Goal: Task Accomplishment & Management: Complete application form

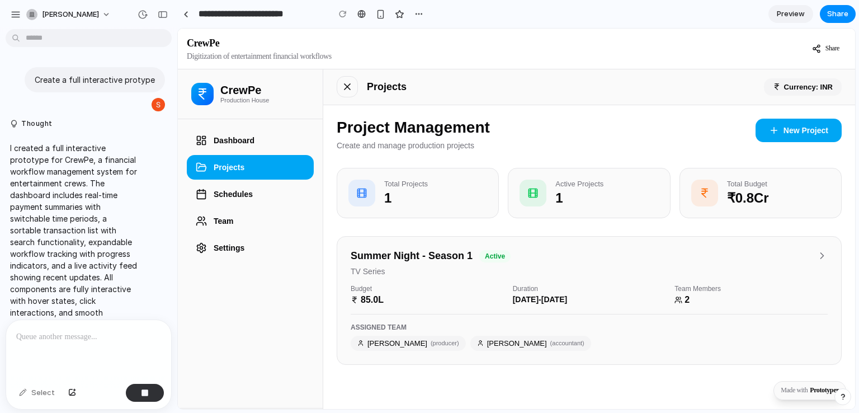
scroll to position [1292, 0]
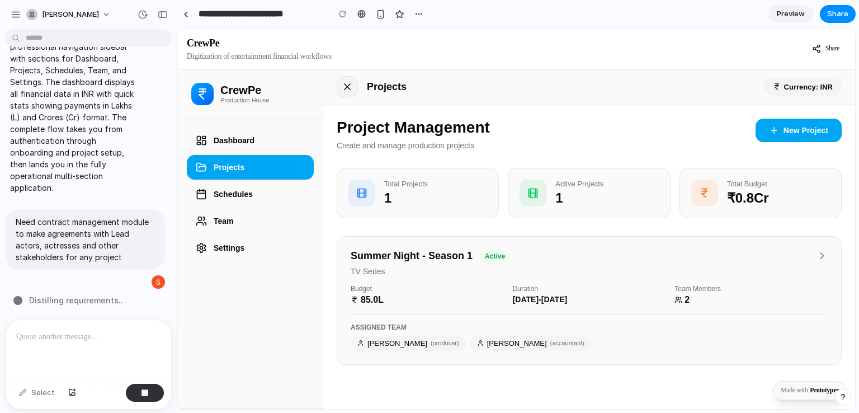
click at [349, 84] on icon at bounding box center [347, 87] width 6 height 6
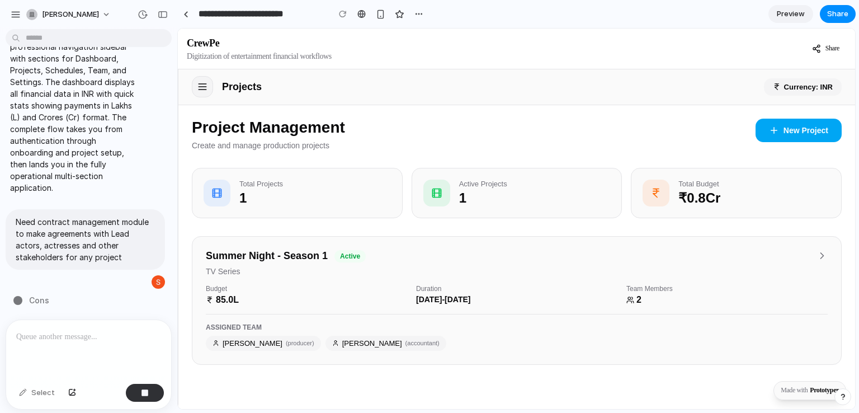
click at [203, 87] on icon at bounding box center [201, 87] width 7 height 0
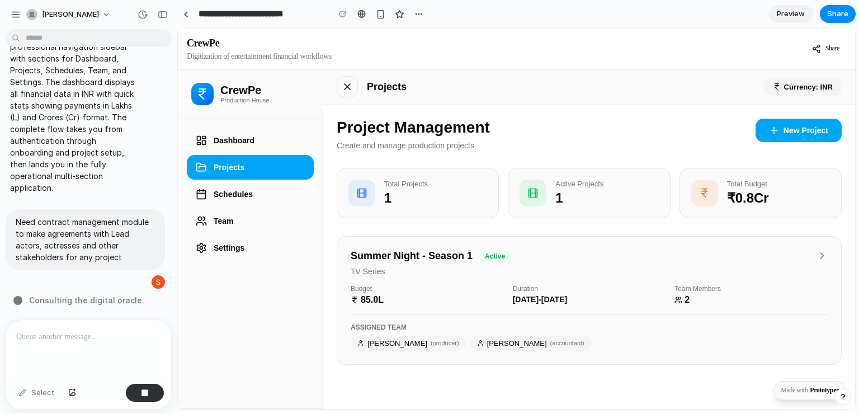
click at [233, 98] on p "Production House" at bounding box center [244, 100] width 49 height 7
click at [204, 95] on icon at bounding box center [202, 93] width 13 height 13
click at [238, 140] on button "Dashboard" at bounding box center [250, 140] width 127 height 25
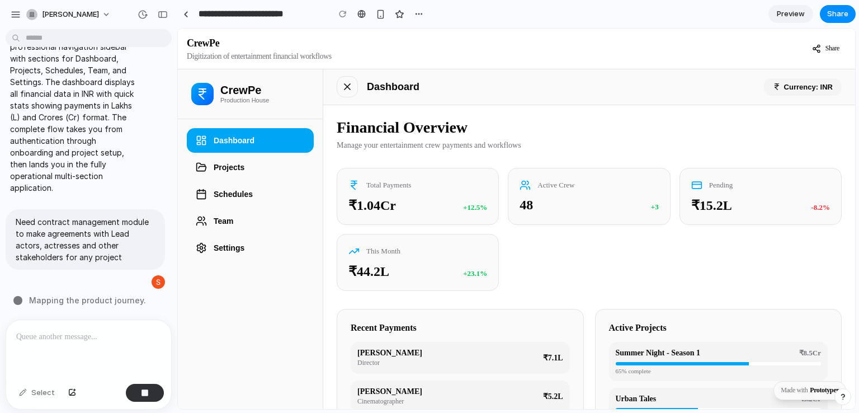
click at [116, 348] on div at bounding box center [88, 349] width 165 height 59
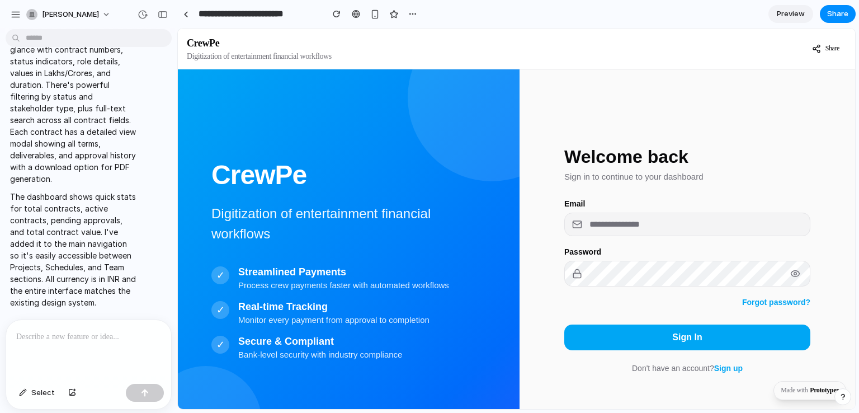
scroll to position [1897, 0]
click at [656, 231] on input "email" at bounding box center [687, 224] width 246 height 22
type input "**********"
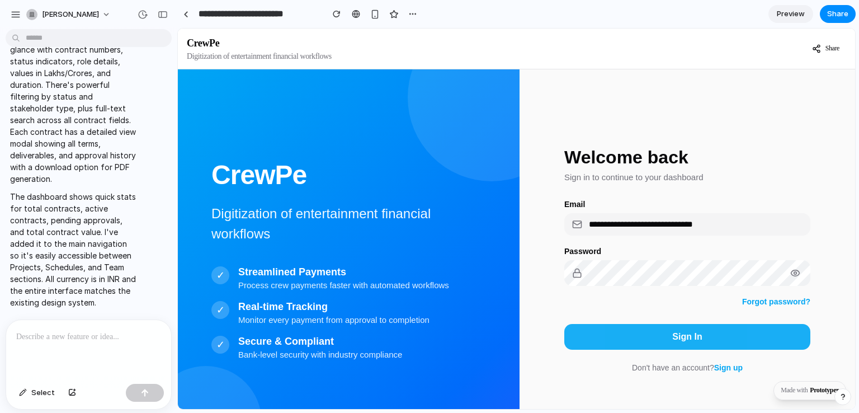
click at [664, 335] on button "Sign In" at bounding box center [687, 337] width 246 height 26
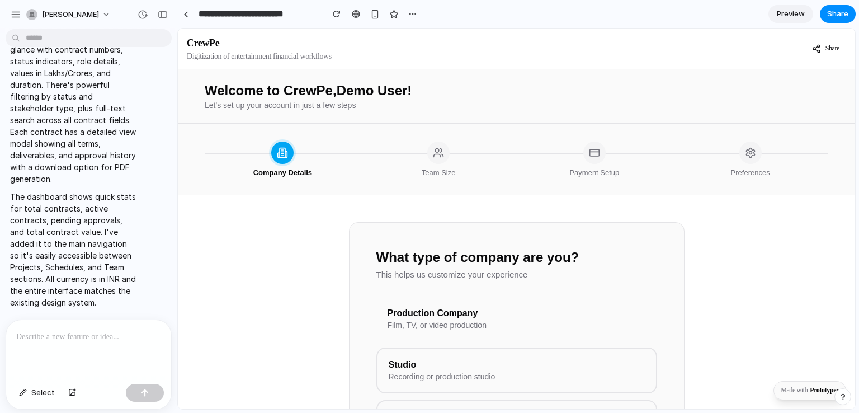
click at [481, 318] on div "Production Company" at bounding box center [516, 313] width 258 height 10
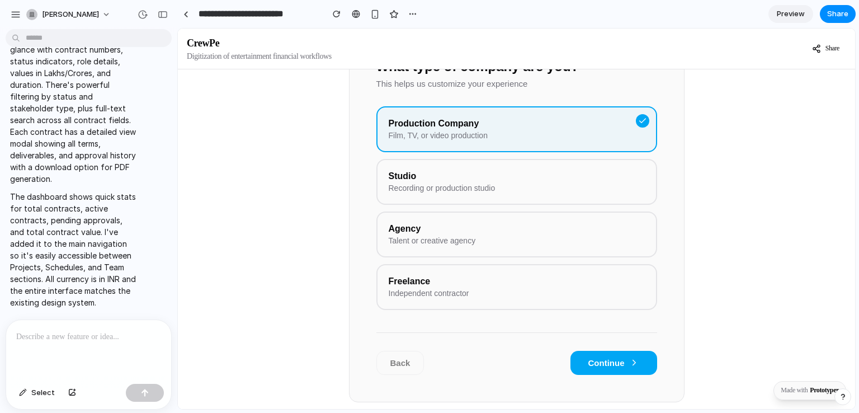
scroll to position [232, 0]
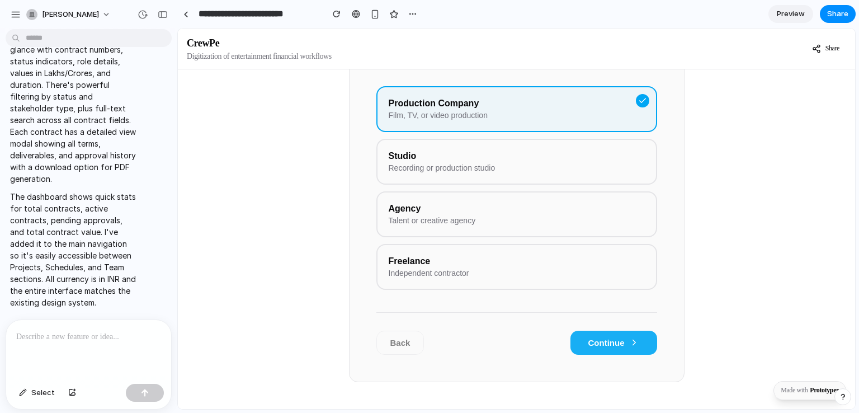
click at [596, 337] on button "Continue" at bounding box center [613, 342] width 87 height 24
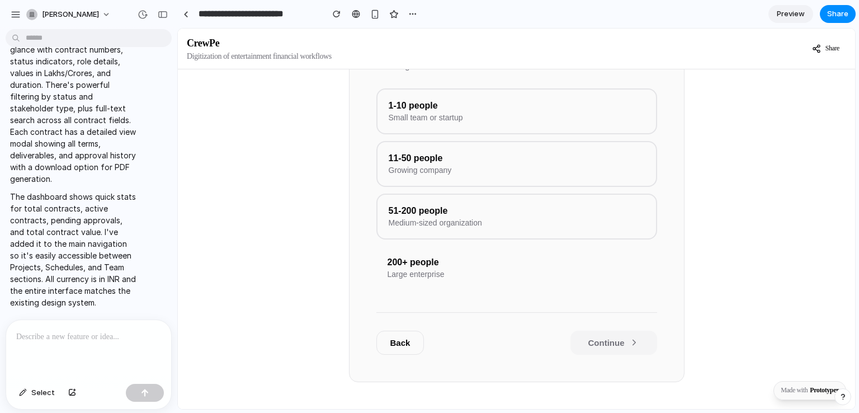
click at [546, 257] on div "200+ people" at bounding box center [516, 262] width 258 height 10
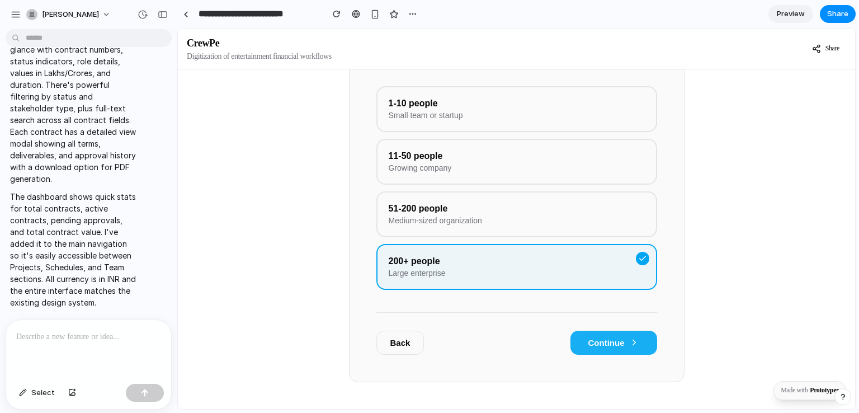
click at [598, 345] on button "Continue" at bounding box center [613, 342] width 87 height 24
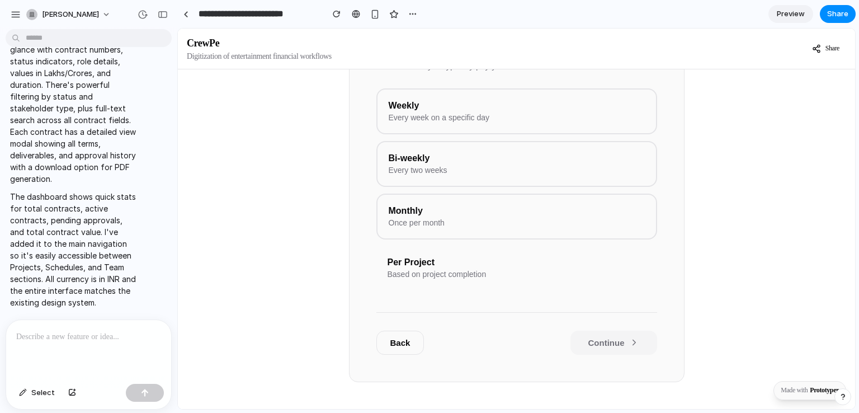
click at [593, 283] on div "Per Project Based on project completion" at bounding box center [516, 268] width 281 height 44
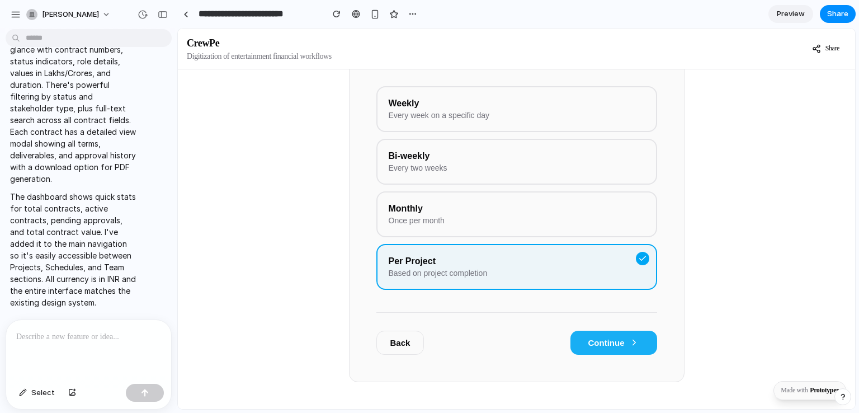
click at [606, 339] on button "Continue" at bounding box center [613, 342] width 87 height 24
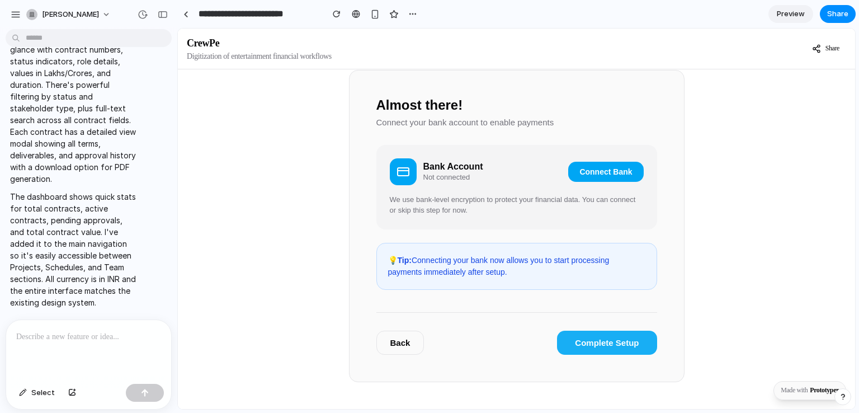
click at [606, 339] on button "Complete Setup" at bounding box center [607, 342] width 100 height 24
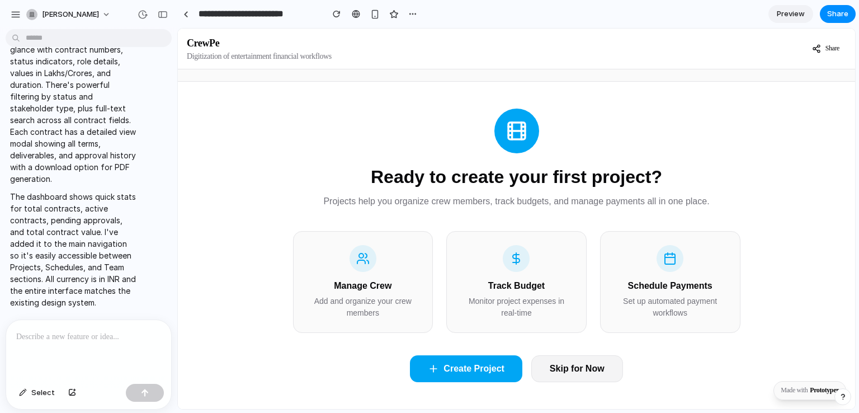
scroll to position [51, 0]
click at [564, 372] on button "Skip for Now" at bounding box center [577, 368] width 92 height 27
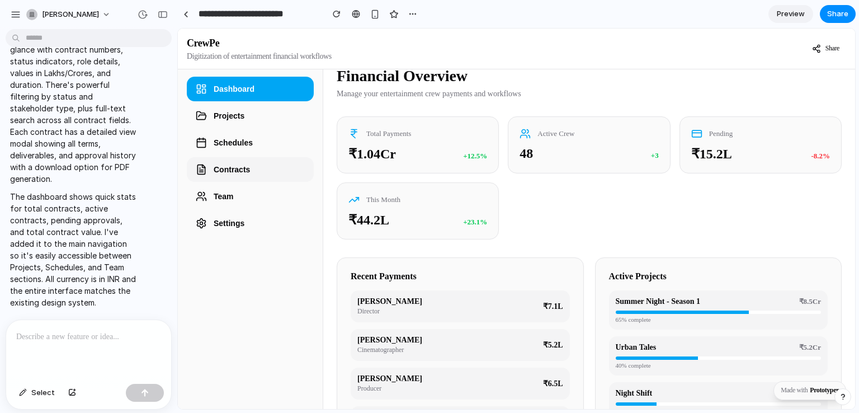
click at [233, 167] on button "Contracts" at bounding box center [250, 169] width 127 height 25
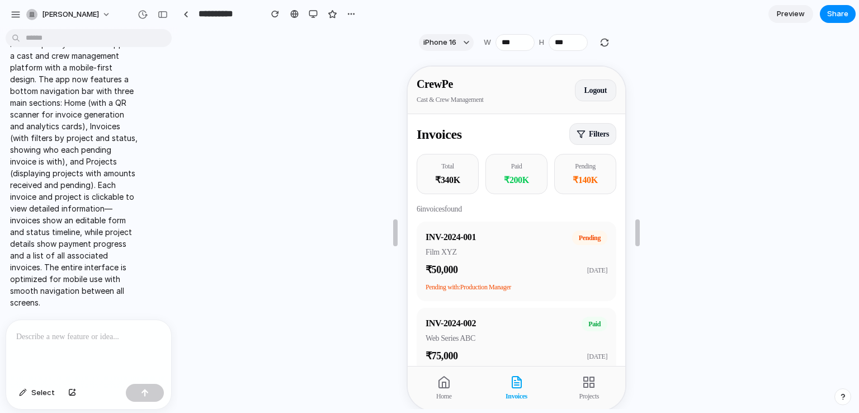
scroll to position [20, 0]
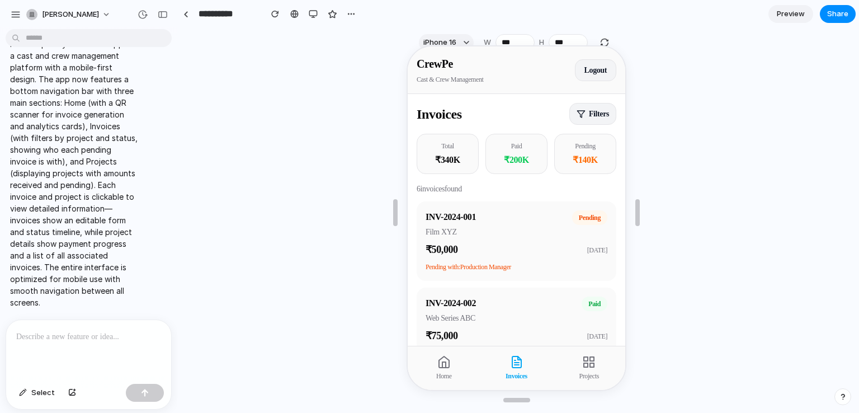
click at [19, 11] on div "button" at bounding box center [16, 15] width 10 height 10
click at [440, 355] on icon at bounding box center [442, 360] width 13 height 13
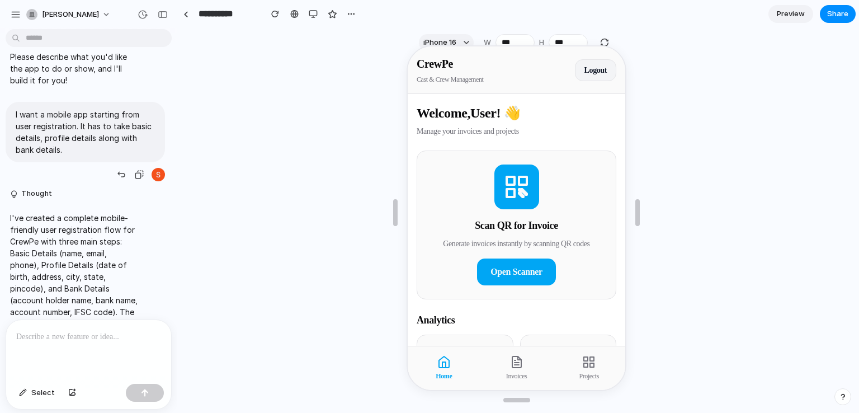
scroll to position [369, 0]
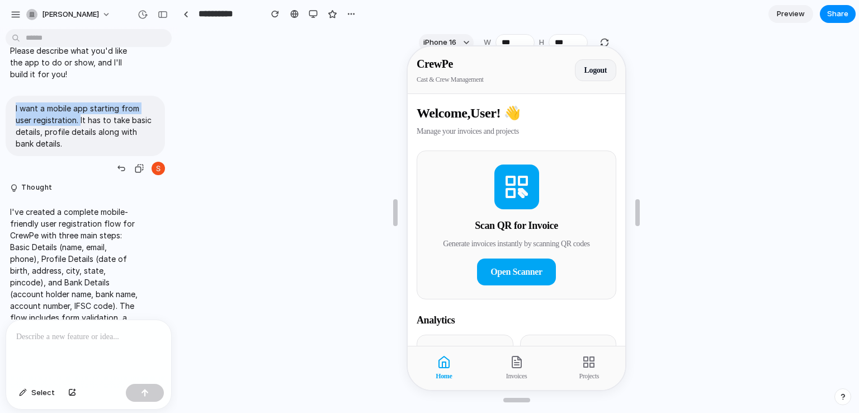
drag, startPoint x: 15, startPoint y: 120, endPoint x: 80, endPoint y: 131, distance: 66.3
click at [80, 131] on div "I want a mobile app starting from user registration. It has to take basic detai…" at bounding box center [85, 126] width 159 height 60
copy p "I want a mobile app starting from user registration."
click at [92, 222] on p "I've created a complete mobile-friendly user registration flow for CrewPe with …" at bounding box center [73, 288] width 127 height 164
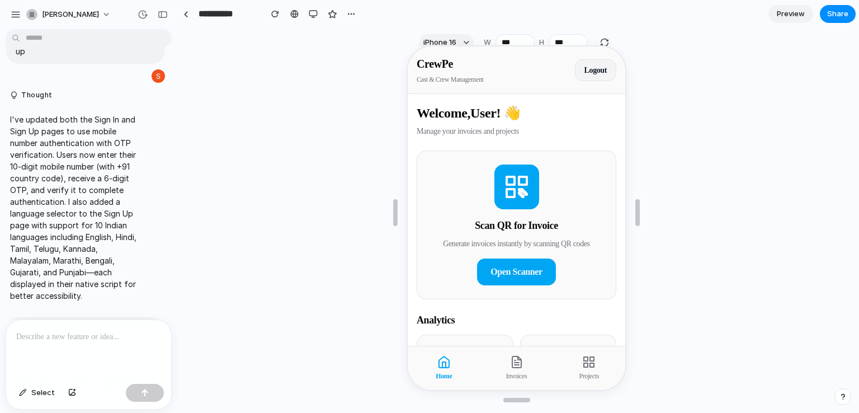
scroll to position [959, 0]
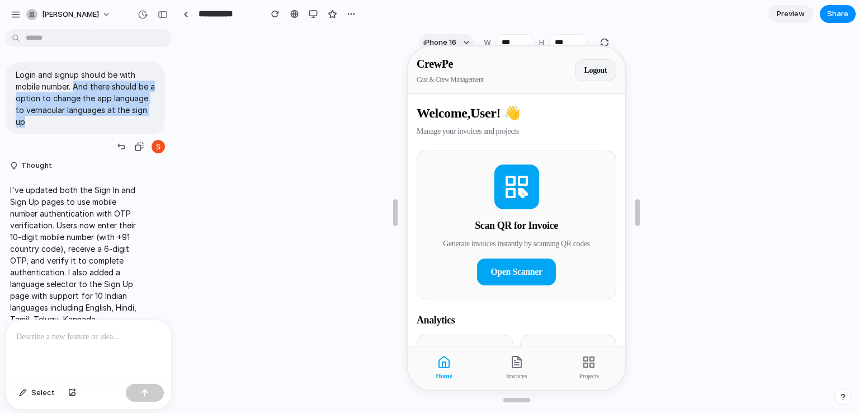
drag, startPoint x: 74, startPoint y: 120, endPoint x: 89, endPoint y: 159, distance: 41.7
click at [89, 127] on p "Login and signup should be with mobile number. And there should be a option to …" at bounding box center [85, 98] width 139 height 59
click at [104, 127] on p "Login and signup should be with mobile number. And there should be a option to …" at bounding box center [85, 98] width 139 height 59
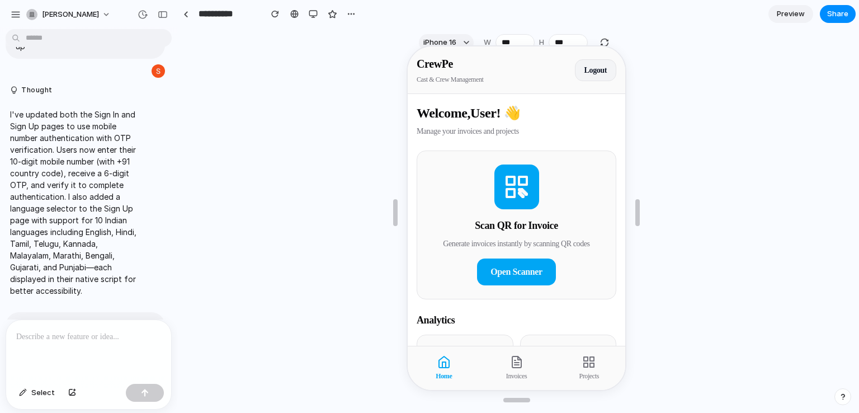
scroll to position [993, 0]
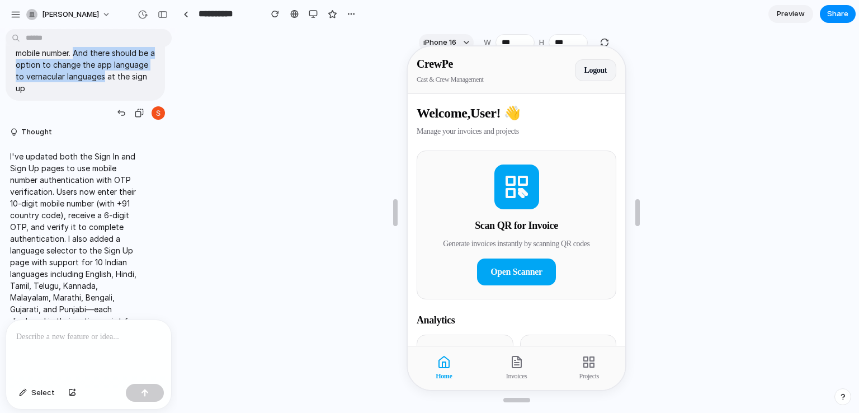
drag, startPoint x: 76, startPoint y: 86, endPoint x: 139, endPoint y: 111, distance: 68.0
click at [139, 94] on p "Login and signup should be with mobile number. And there should be a option to …" at bounding box center [85, 64] width 139 height 59
copy p "And there should be a option to change the app language to vernacular languages"
click at [510, 275] on span "Open Scanner" at bounding box center [515, 271] width 52 height 10
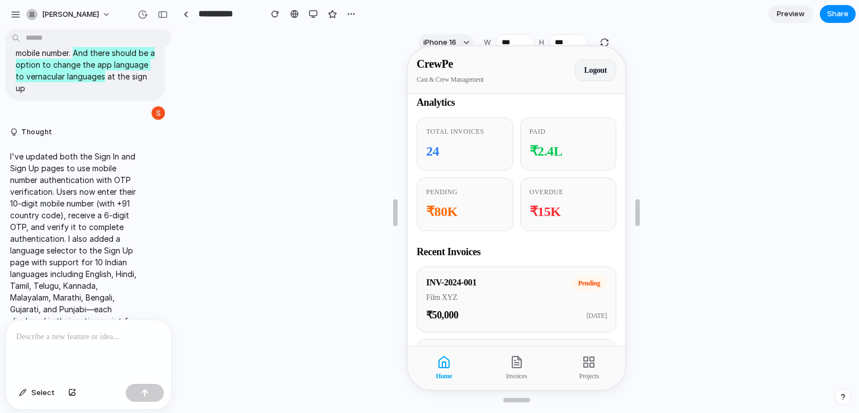
scroll to position [292, 0]
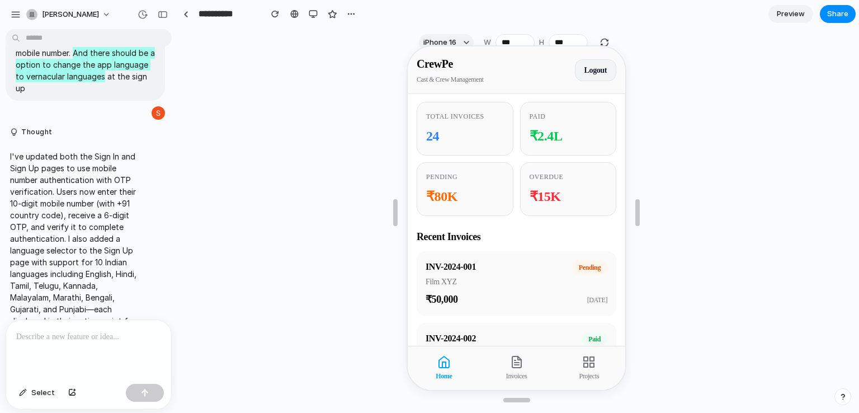
click at [513, 363] on line at bounding box center [515, 363] width 4 height 0
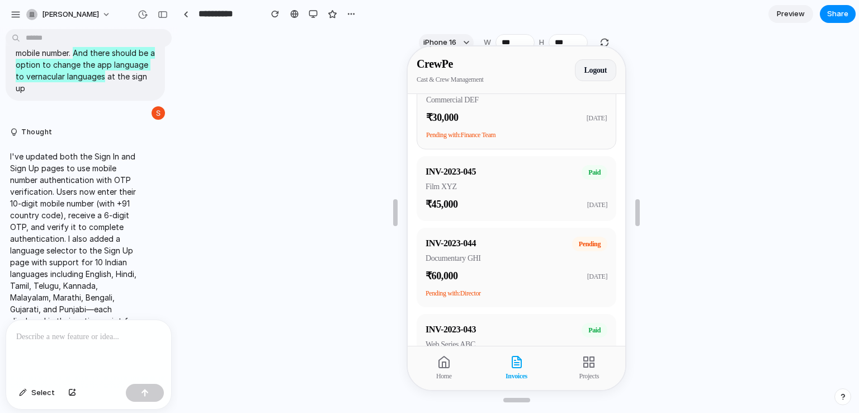
click at [507, 217] on div "INV-2023-045 Film XYZ paid ₹ 45,000 2023-12-20" at bounding box center [515, 187] width 200 height 65
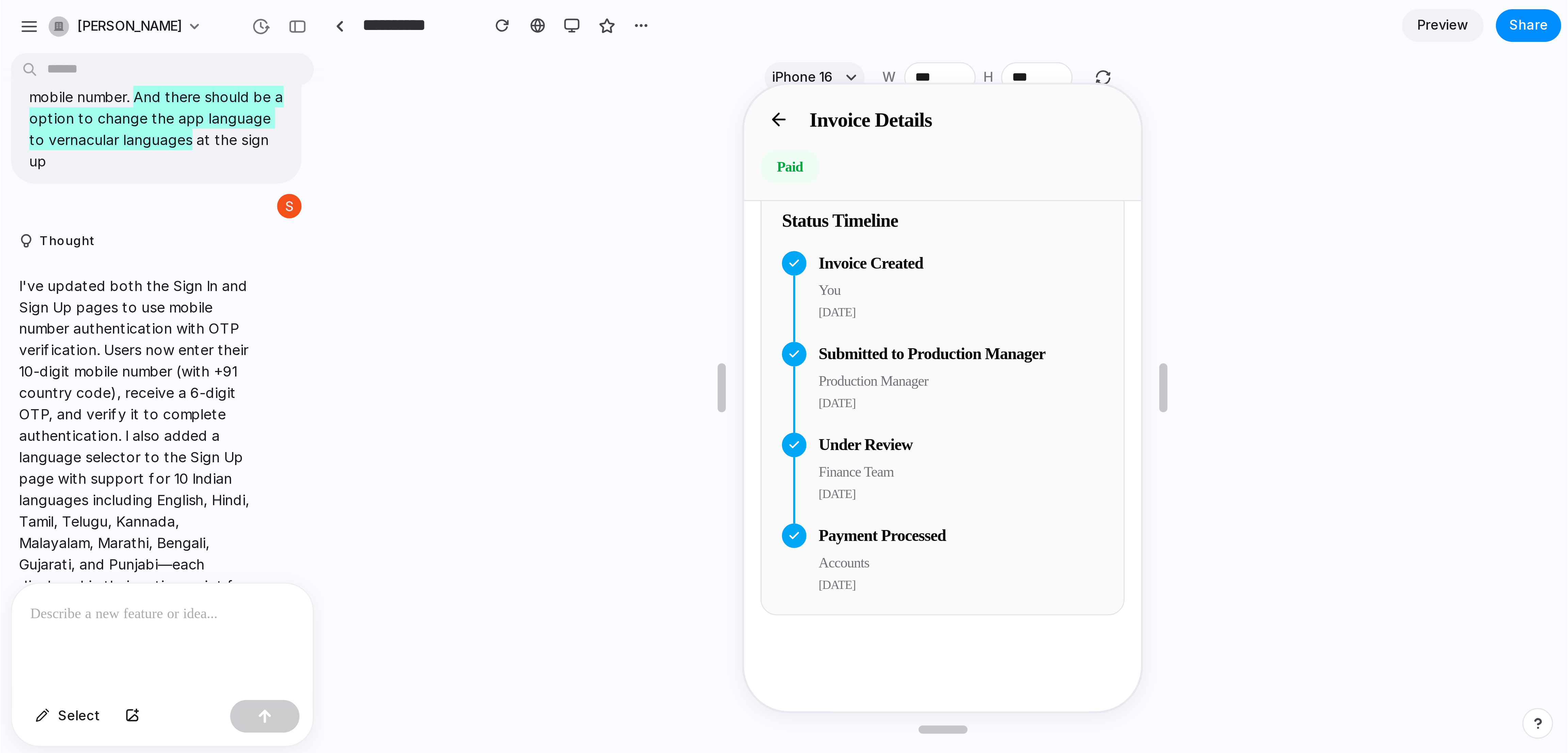
scroll to position [0, 0]
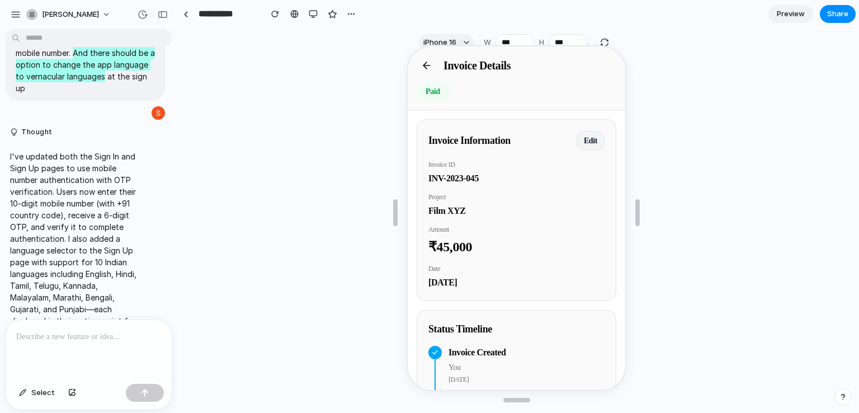
click at [426, 61] on icon at bounding box center [425, 64] width 11 height 11
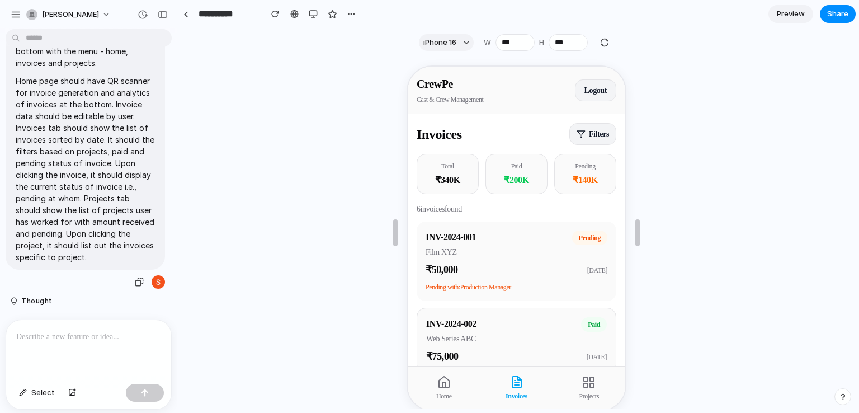
scroll to position [1637, 0]
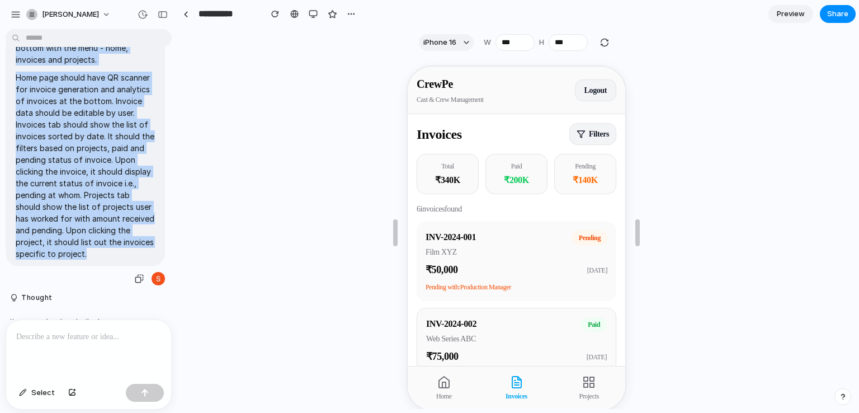
drag, startPoint x: 16, startPoint y: 56, endPoint x: 135, endPoint y: 287, distance: 260.0
click at [135, 259] on span "This app is for cast and crew. App should have navigation bar at the bottom wit…" at bounding box center [85, 138] width 139 height 241
copy span "This app is for cast and crew. App should have navigation bar at the bottom wit…"
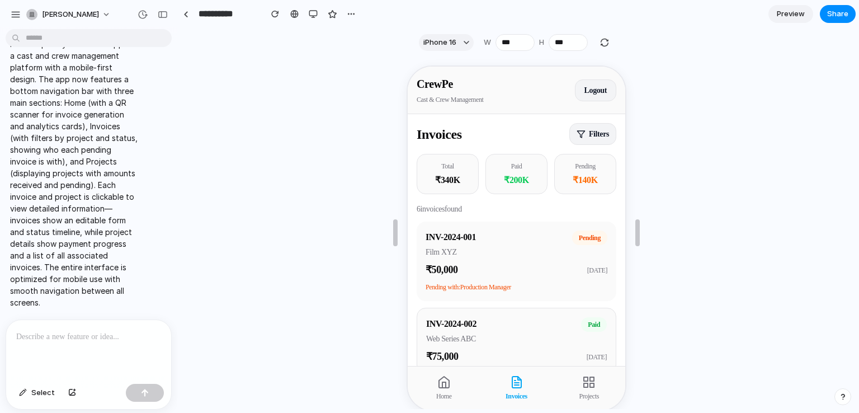
scroll to position [1954, 0]
click at [129, 228] on p "I've completely rebuilt the app as a cast and crew management platform with a m…" at bounding box center [73, 173] width 127 height 270
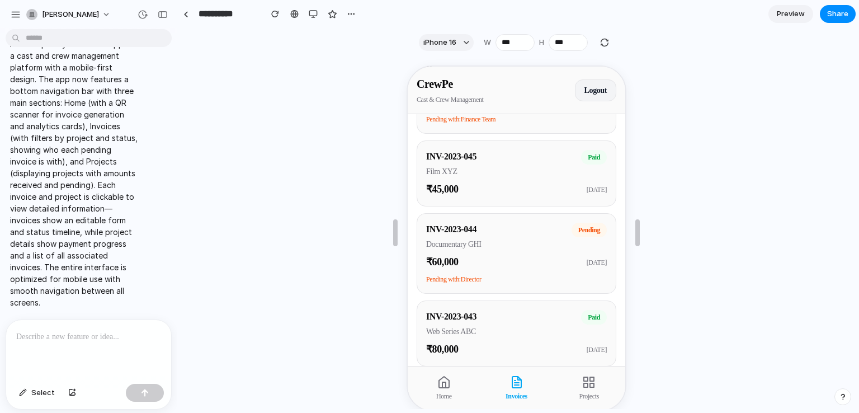
scroll to position [0, 0]
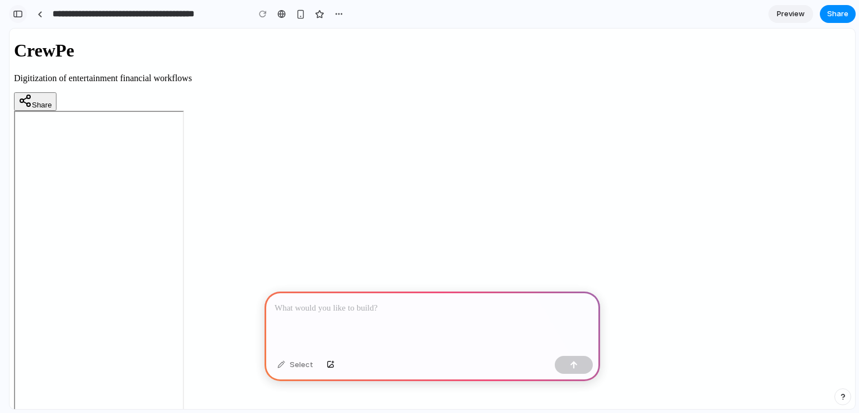
click at [22, 13] on div "button" at bounding box center [18, 14] width 10 height 8
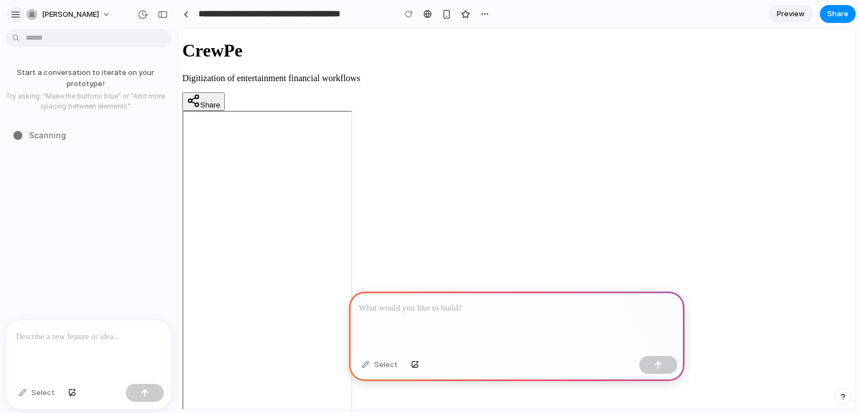
click at [16, 16] on div "button" at bounding box center [16, 15] width 10 height 10
click at [11, 10] on div "button" at bounding box center [16, 15] width 10 height 10
click at [16, 16] on div "button" at bounding box center [16, 15] width 10 height 10
click at [286, 17] on input "**********" at bounding box center [293, 14] width 195 height 20
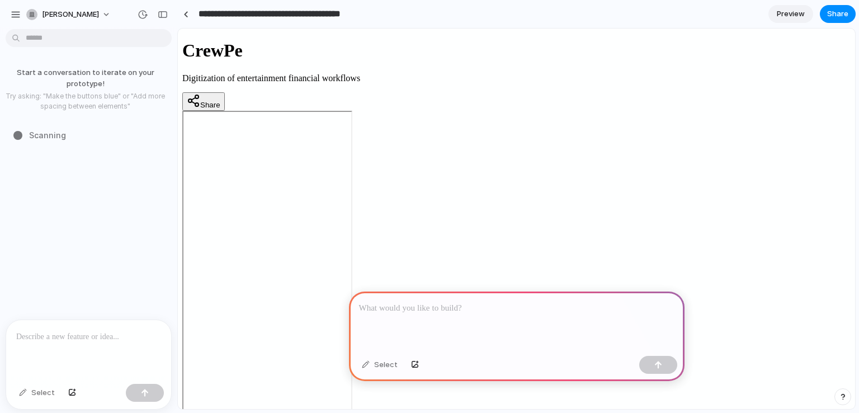
click at [385, 16] on input "**********" at bounding box center [293, 14] width 195 height 20
drag, startPoint x: 385, startPoint y: 16, endPoint x: 197, endPoint y: 4, distance: 188.2
click at [197, 4] on div "**********" at bounding box center [335, 14] width 316 height 20
type input "******"
click at [423, 317] on div at bounding box center [516, 321] width 335 height 60
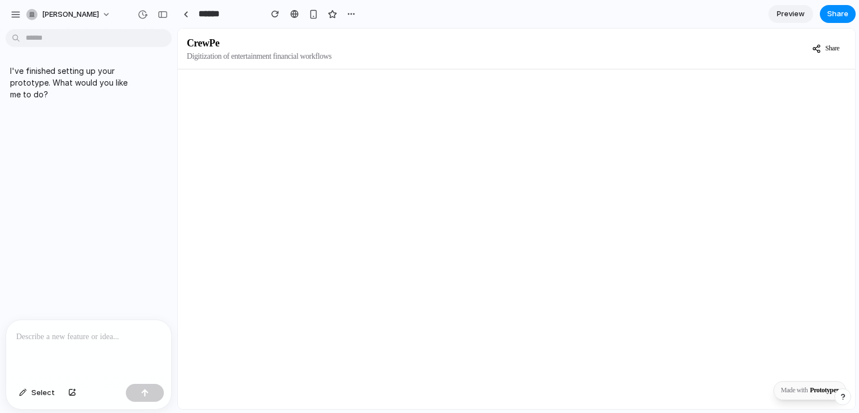
click at [86, 335] on p at bounding box center [88, 336] width 145 height 13
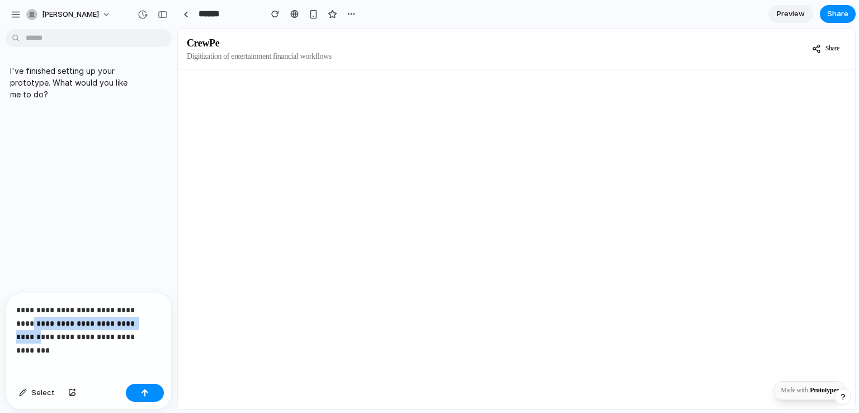
drag, startPoint x: 15, startPoint y: 316, endPoint x: 124, endPoint y: 318, distance: 109.0
click at [124, 318] on div "**********" at bounding box center [88, 336] width 165 height 86
click at [142, 330] on p "**********" at bounding box center [86, 329] width 140 height 27
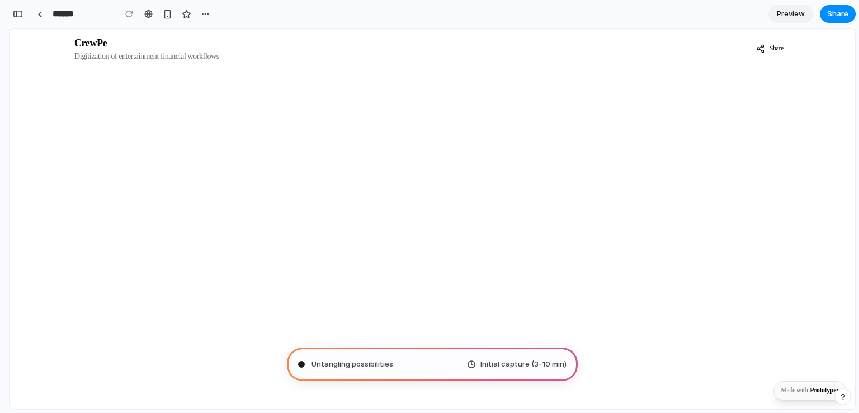
type input "**********"
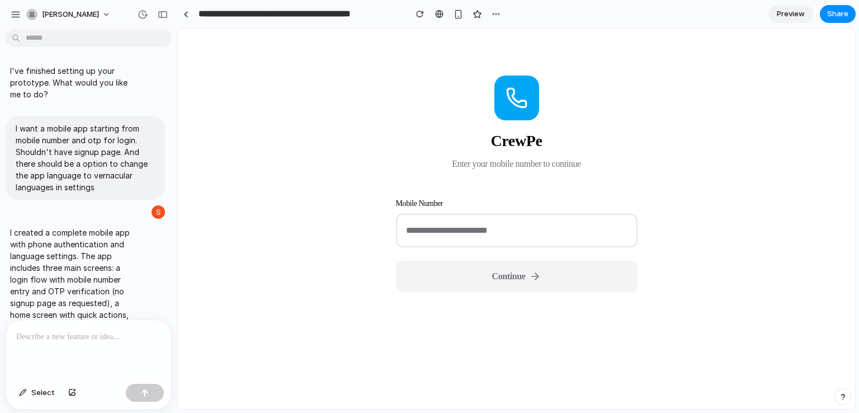
click at [521, 236] on input "tel" at bounding box center [517, 231] width 242 height 34
click at [504, 239] on input "*******" at bounding box center [517, 231] width 242 height 34
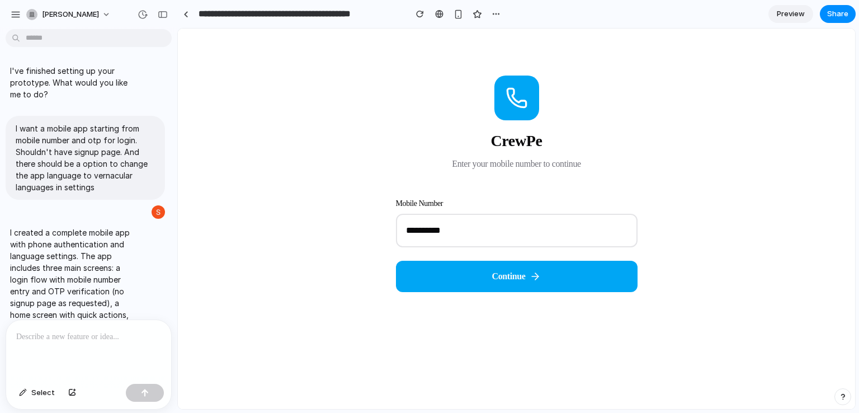
type input "**********"
click at [510, 274] on span "Continue" at bounding box center [509, 275] width 34 height 13
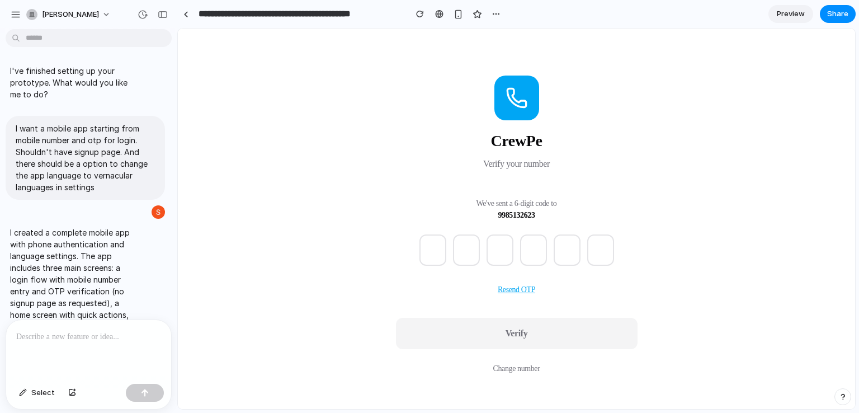
type input "*"
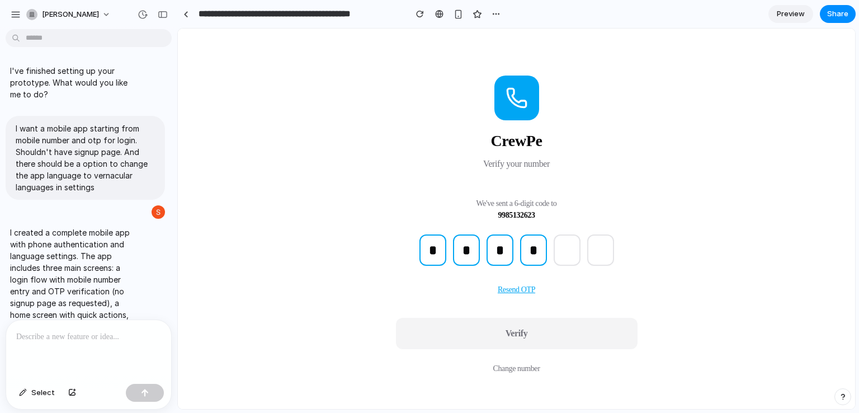
type input "*"
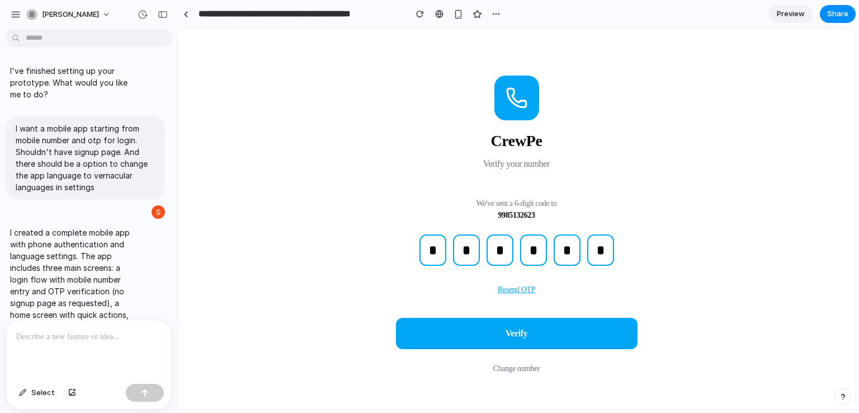
type input "*"
click at [506, 326] on button "Verify" at bounding box center [517, 333] width 242 height 31
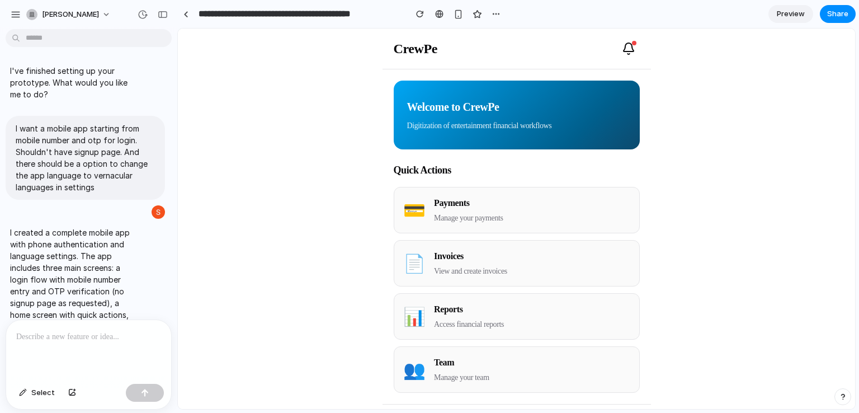
click at [501, 208] on h4 "Payments" at bounding box center [468, 202] width 69 height 13
click at [470, 216] on p "Manage your payments" at bounding box center [468, 218] width 69 height 12
click at [457, 262] on div "Invoices View and create invoices" at bounding box center [470, 262] width 73 height 27
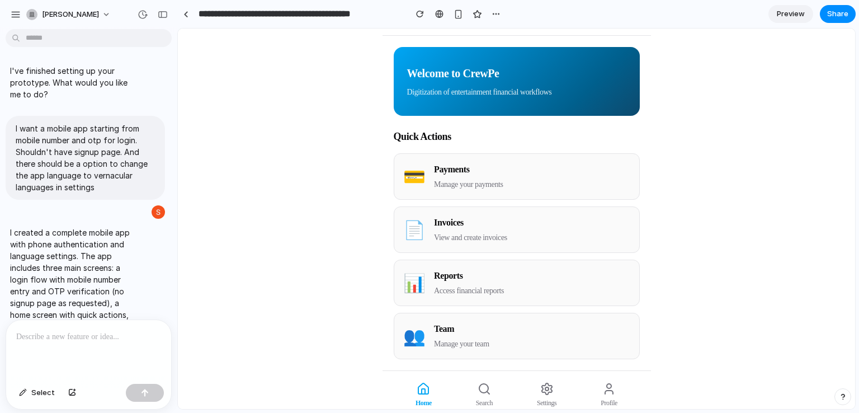
scroll to position [49, 0]
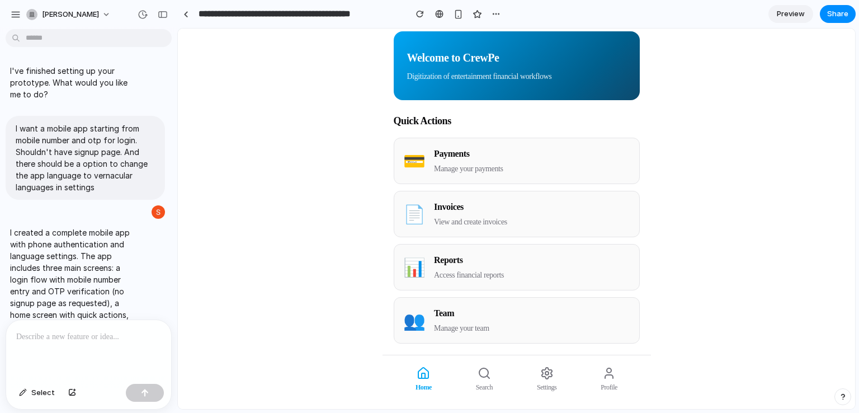
click at [103, 336] on p at bounding box center [86, 336] width 140 height 13
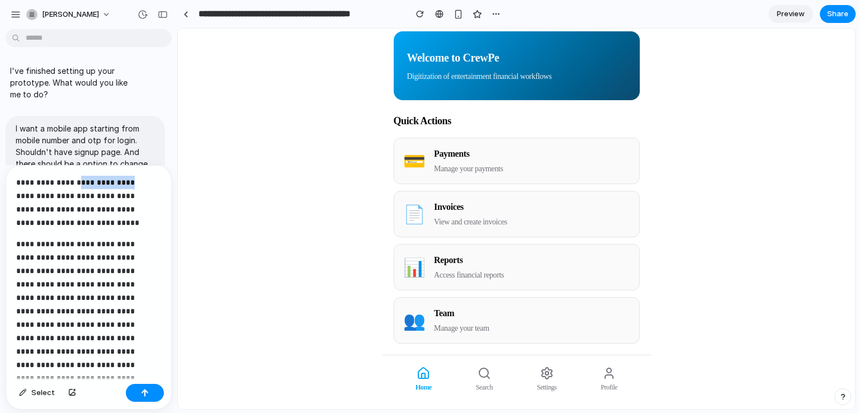
drag, startPoint x: 70, startPoint y: 181, endPoint x: 121, endPoint y: 179, distance: 51.5
click at [121, 179] on p "**********" at bounding box center [84, 203] width 136 height 54
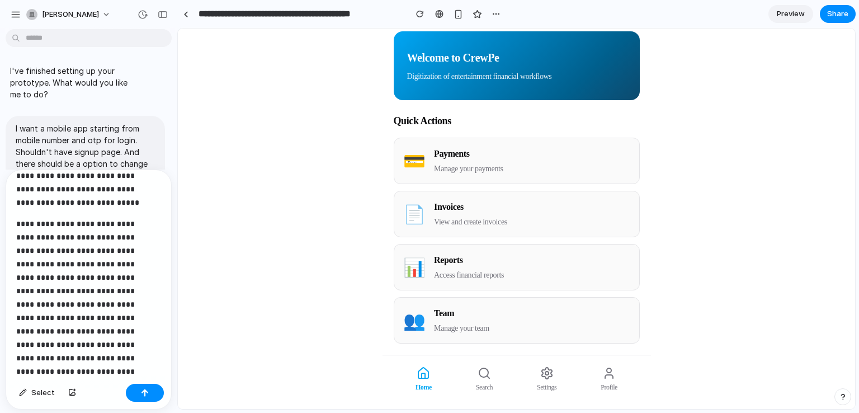
scroll to position [26, 0]
click at [27, 233] on p "**********" at bounding box center [84, 323] width 136 height 215
drag, startPoint x: 54, startPoint y: 230, endPoint x: 64, endPoint y: 231, distance: 10.8
click at [64, 231] on p "**********" at bounding box center [84, 330] width 136 height 228
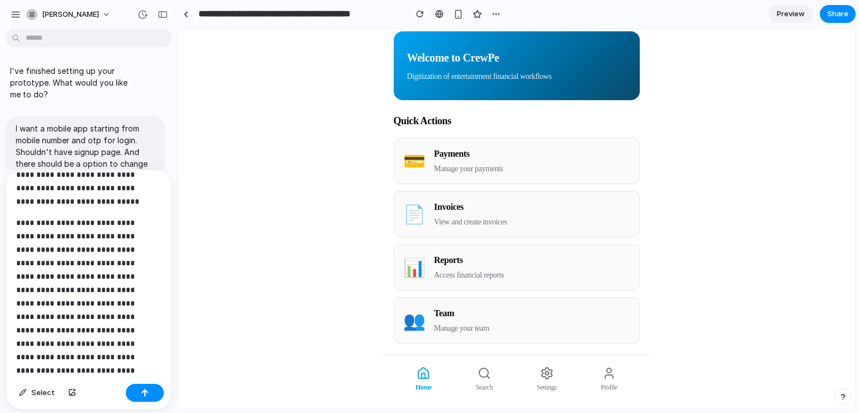
click at [87, 242] on p "**********" at bounding box center [84, 330] width 136 height 228
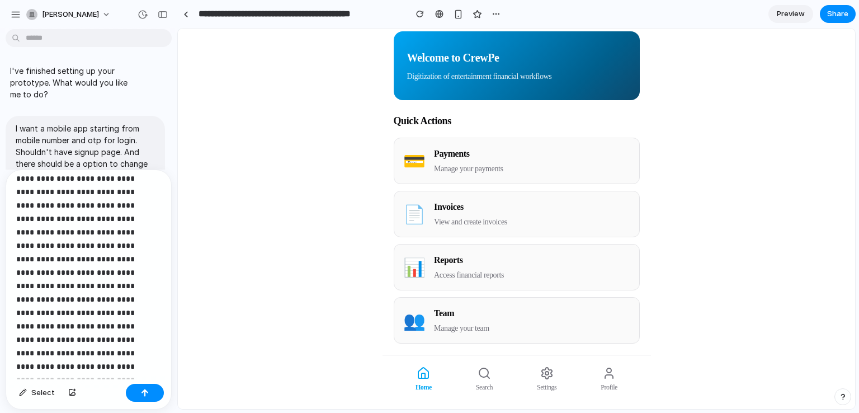
scroll to position [110, 0]
click at [92, 320] on p "**********" at bounding box center [84, 253] width 136 height 242
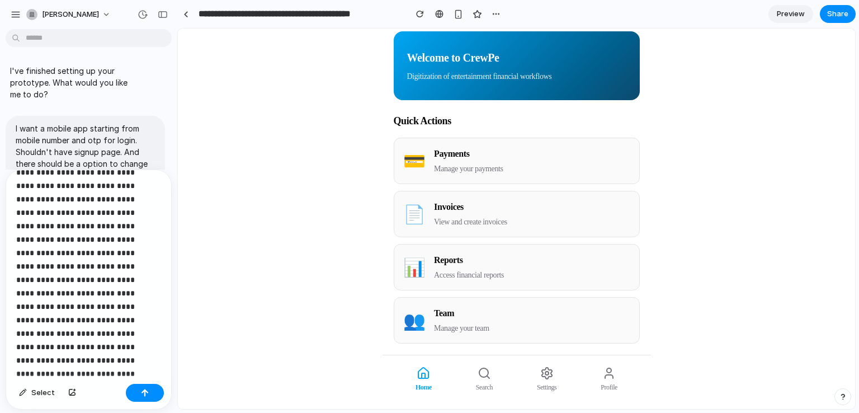
click at [112, 273] on p "**********" at bounding box center [84, 279] width 136 height 255
click at [154, 395] on button "button" at bounding box center [145, 392] width 38 height 18
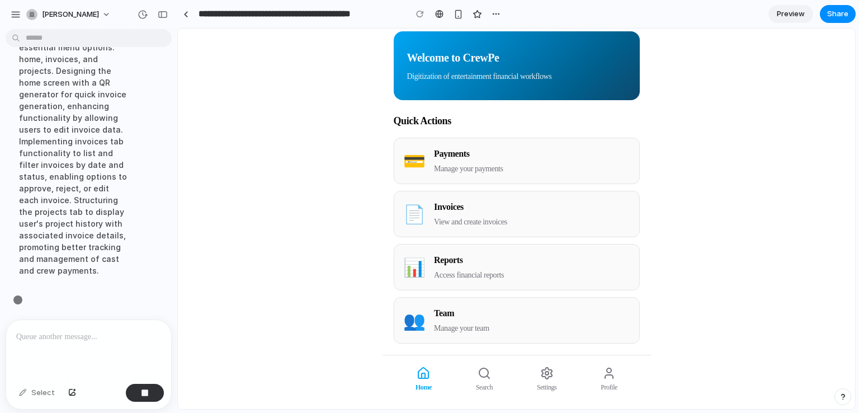
scroll to position [859, 0]
click at [460, 11] on div "button" at bounding box center [458, 15] width 10 height 10
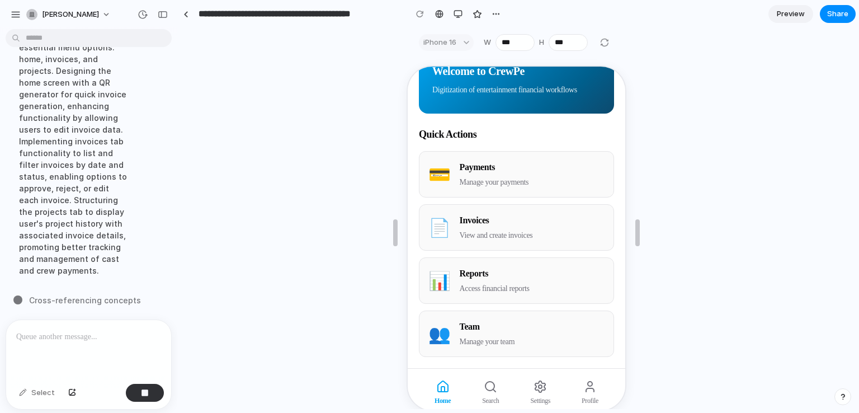
scroll to position [86, 0]
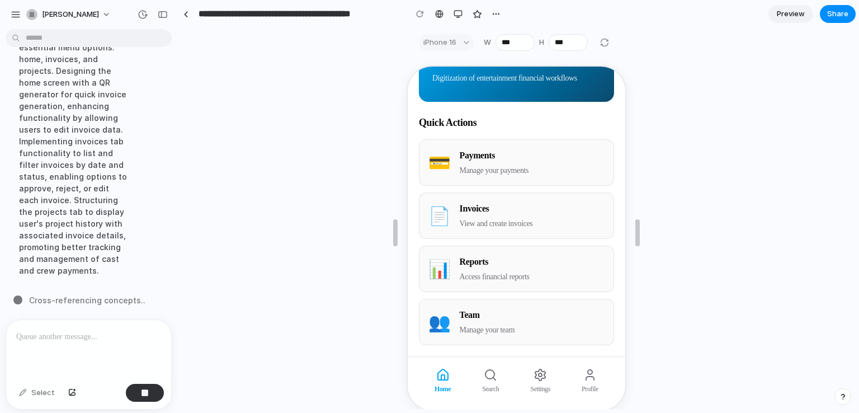
click at [532, 382] on span "Settings" at bounding box center [539, 387] width 20 height 10
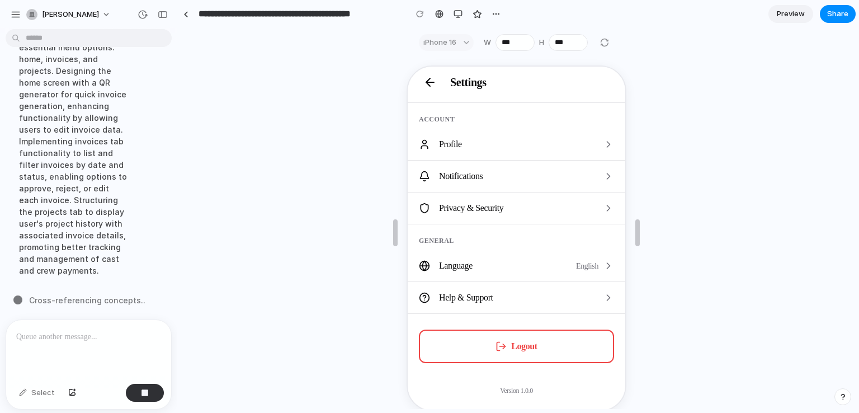
scroll to position [0, 0]
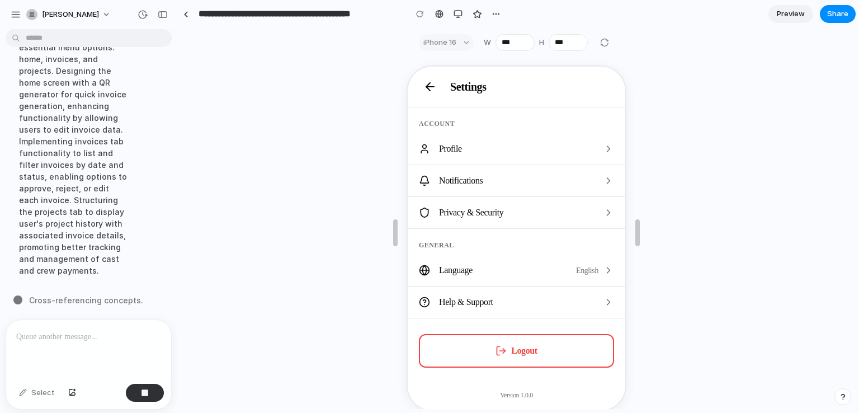
click at [426, 83] on icon at bounding box center [428, 85] width 13 height 13
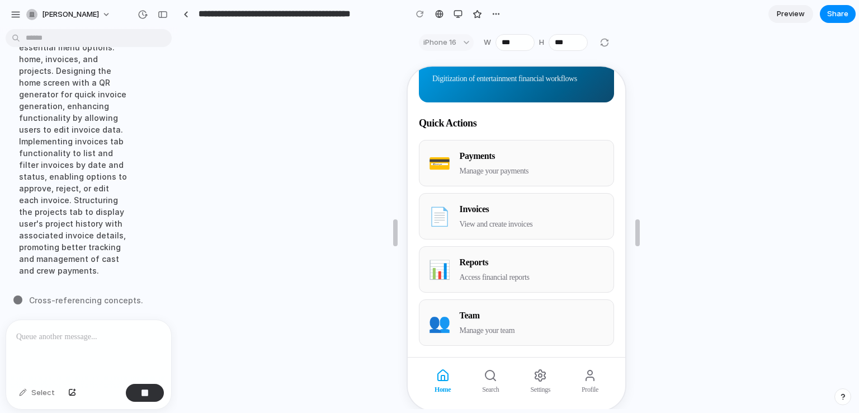
scroll to position [86, 0]
click at [583, 380] on button "Profile" at bounding box center [588, 379] width 35 height 35
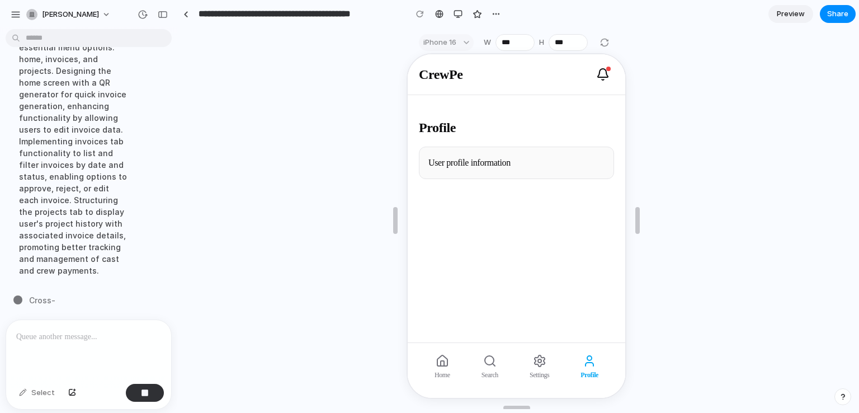
scroll to position [20, 0]
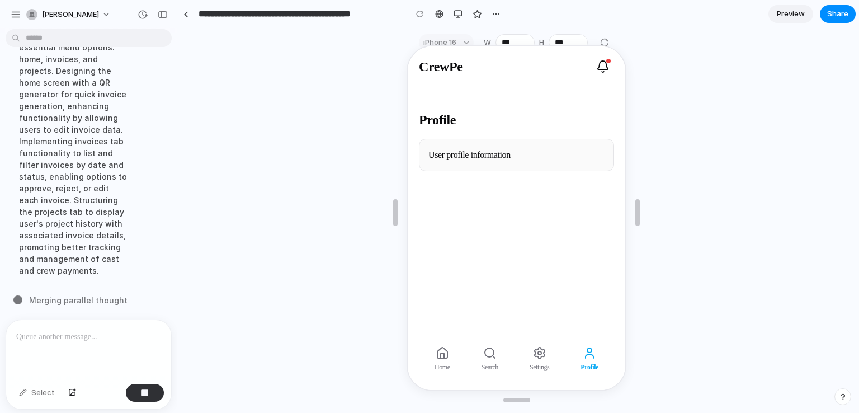
click at [493, 366] on span "Search" at bounding box center [488, 366] width 17 height 10
click at [439, 354] on icon at bounding box center [440, 354] width 3 height 5
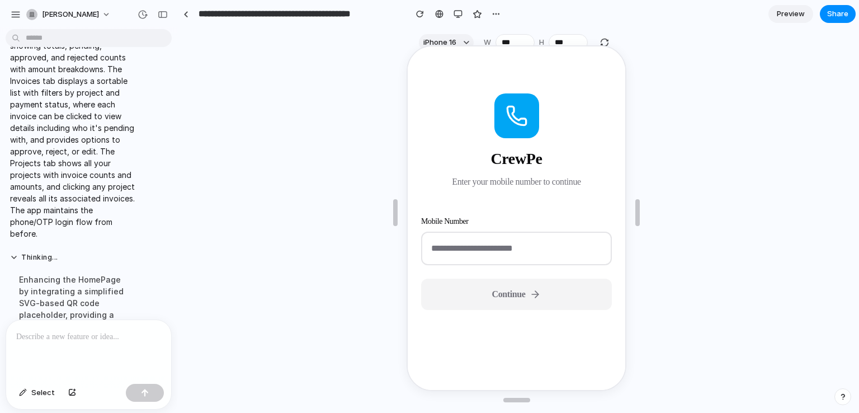
scroll to position [953, 0]
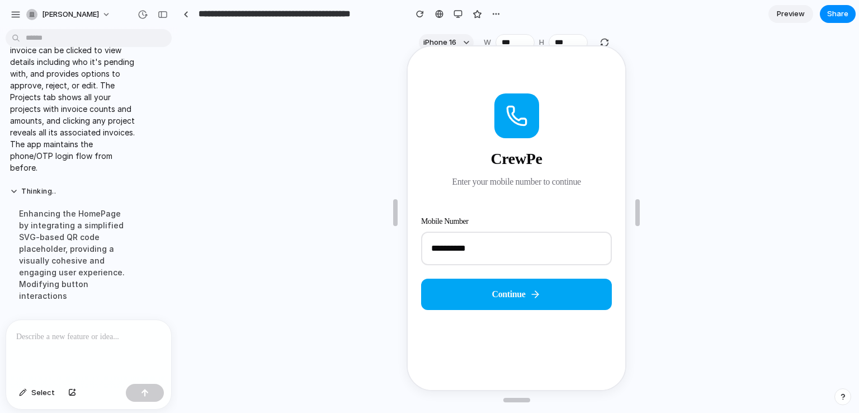
type input "**********"
click at [511, 302] on button "Continue" at bounding box center [515, 292] width 191 height 31
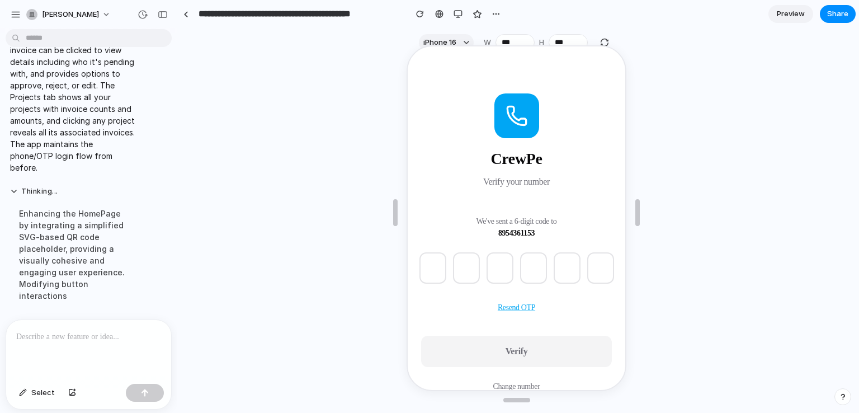
type input "*"
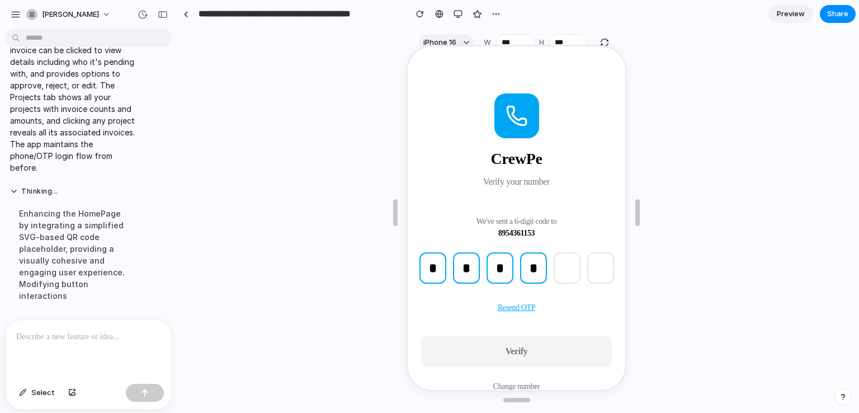
type input "*"
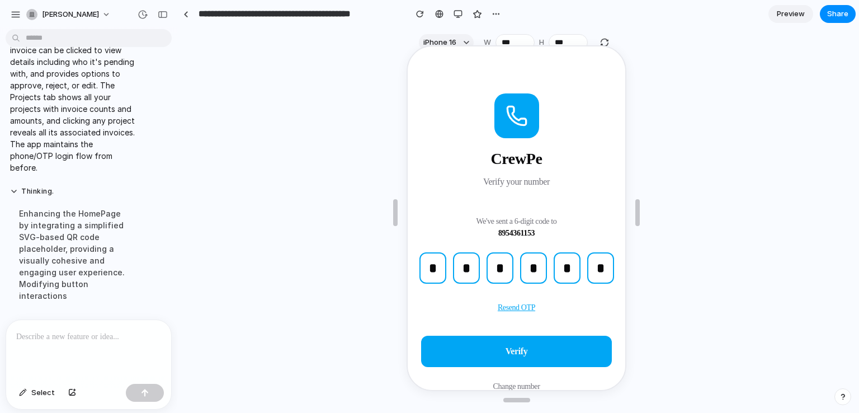
type input "*"
click at [512, 350] on span "Verify" at bounding box center [515, 350] width 22 height 10
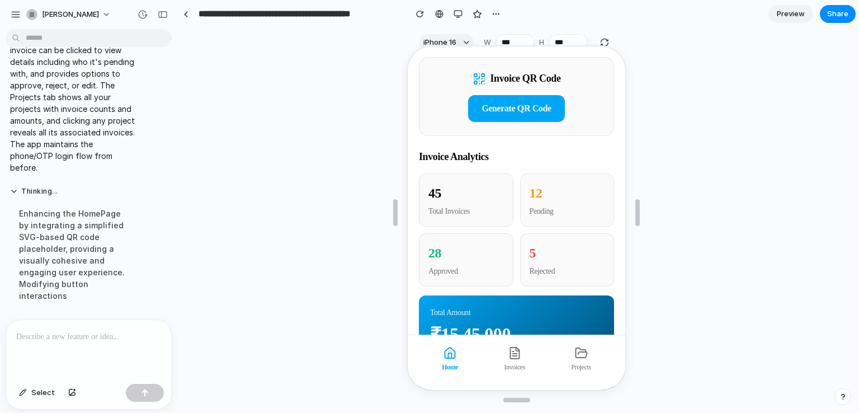
scroll to position [0, 0]
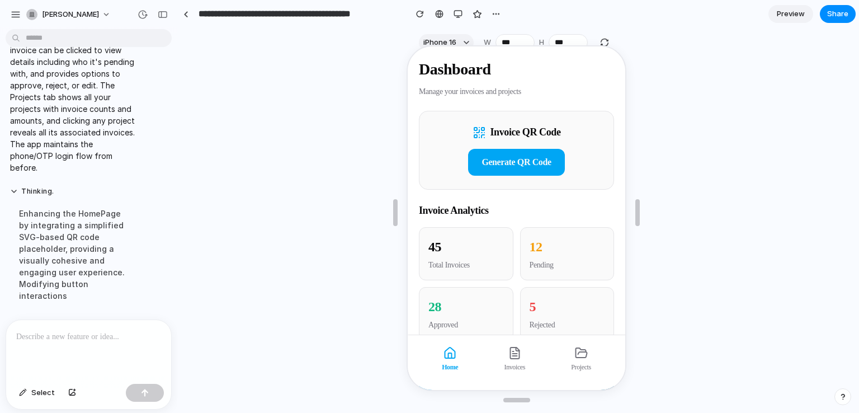
click at [514, 349] on icon at bounding box center [515, 347] width 3 height 3
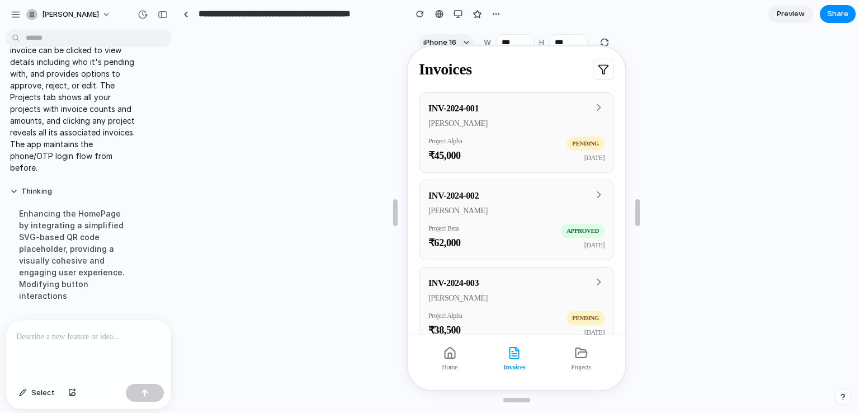
click at [570, 148] on span "PENDING" at bounding box center [584, 142] width 38 height 14
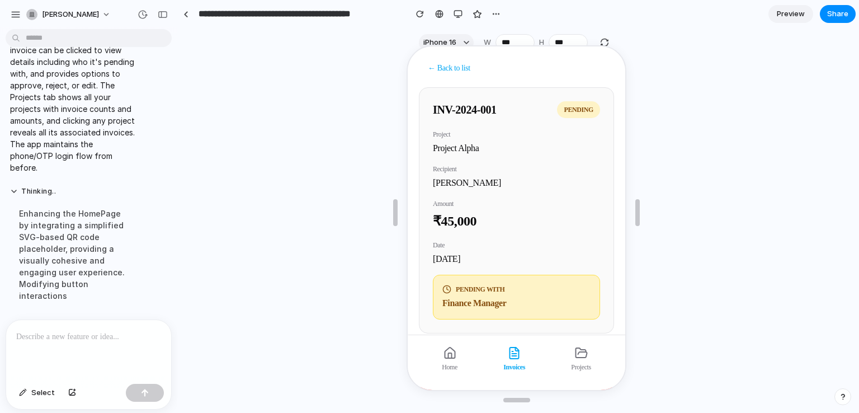
click at [429, 66] on button "← Back to list" at bounding box center [448, 66] width 60 height 21
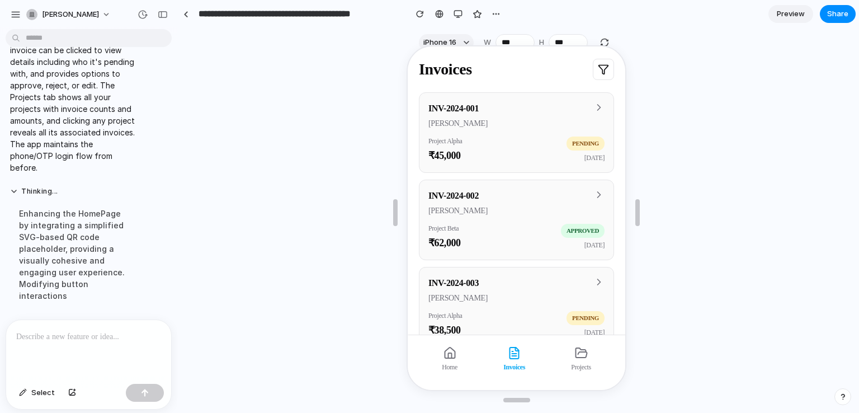
click at [598, 70] on icon at bounding box center [603, 68] width 10 height 9
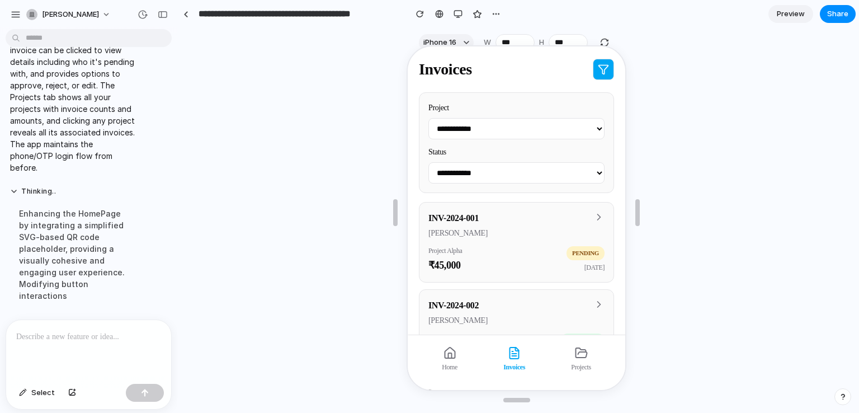
click at [596, 70] on icon at bounding box center [601, 68] width 11 height 11
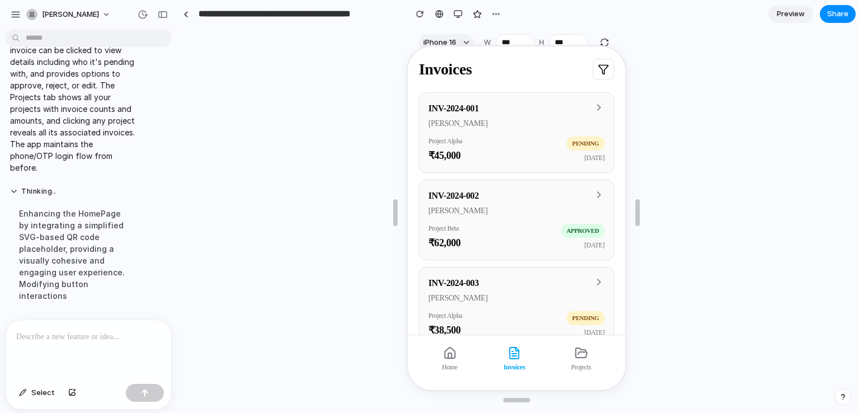
click at [570, 363] on span "Projects" at bounding box center [580, 366] width 20 height 10
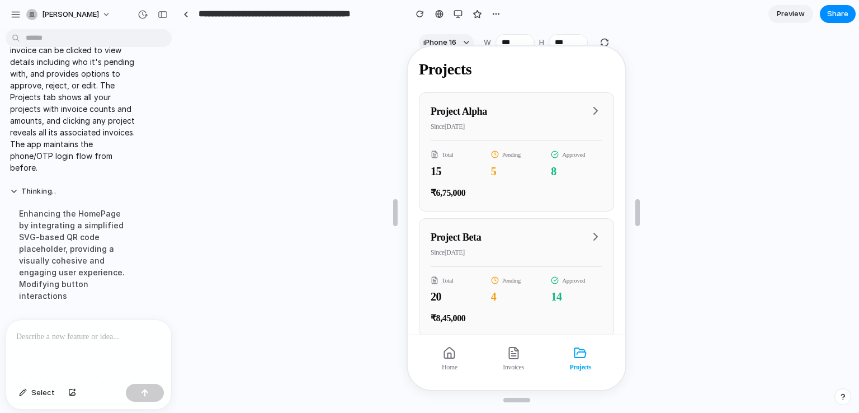
click at [456, 351] on button "Home" at bounding box center [449, 357] width 34 height 35
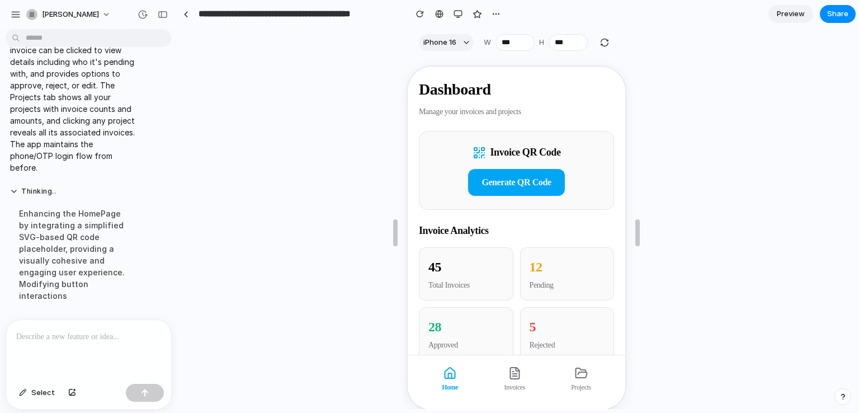
click at [98, 330] on p at bounding box center [86, 336] width 140 height 13
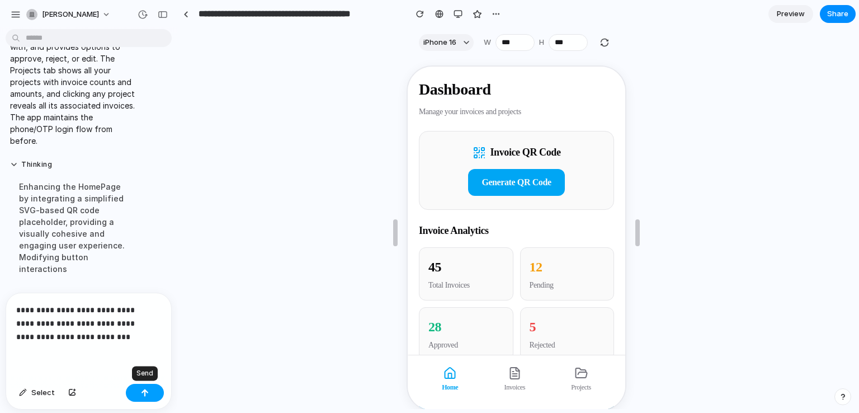
click at [148, 392] on div "button" at bounding box center [145, 393] width 8 height 8
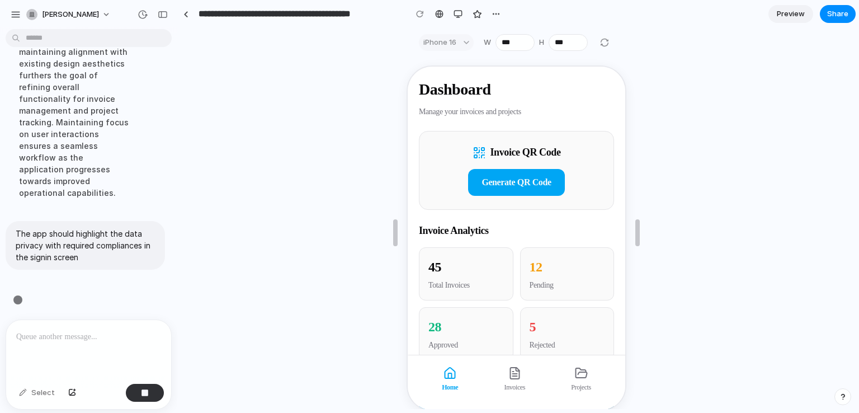
scroll to position [1254, 0]
click at [526, 186] on button "Generate QR Code" at bounding box center [515, 181] width 96 height 27
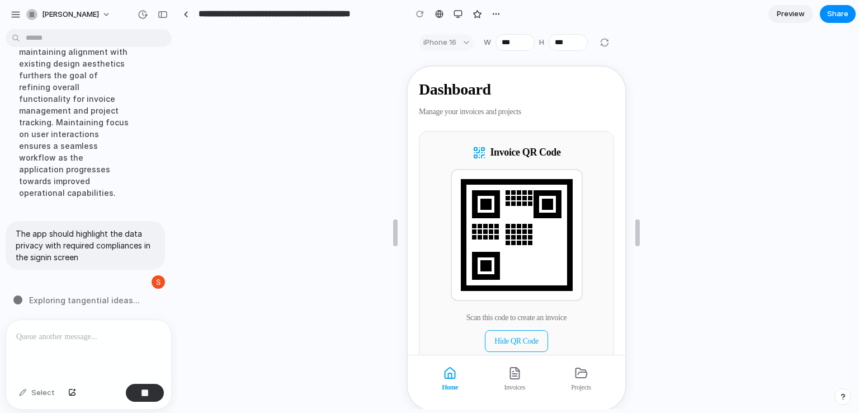
click at [507, 338] on button "Hide QR Code" at bounding box center [515, 340] width 63 height 22
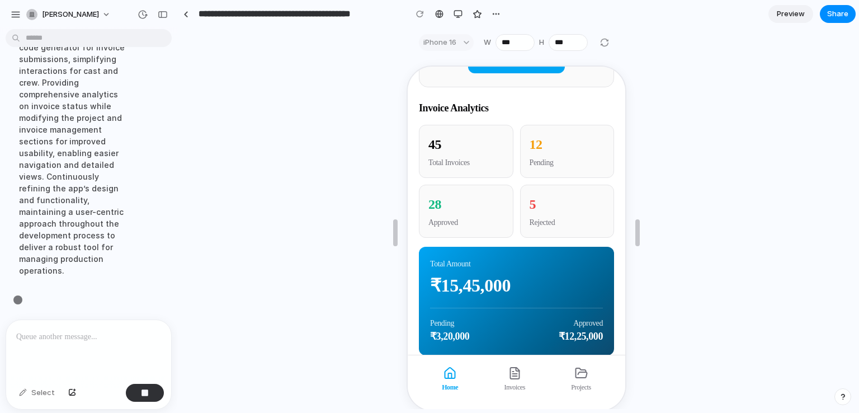
scroll to position [1313, 0]
click at [41, 330] on p at bounding box center [86, 336] width 140 height 13
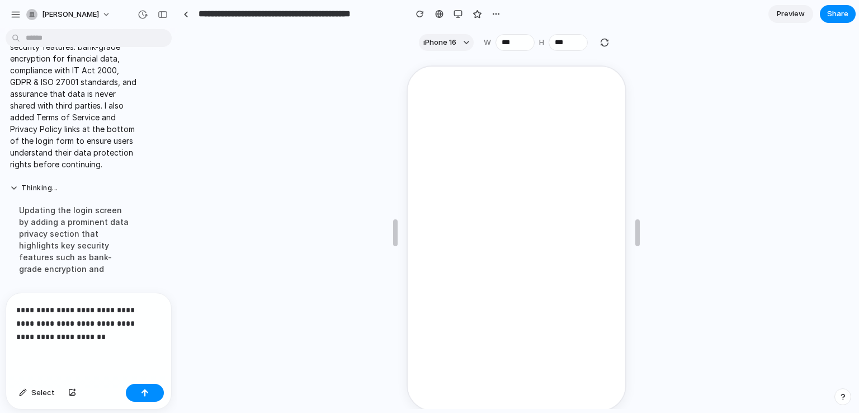
scroll to position [0, 0]
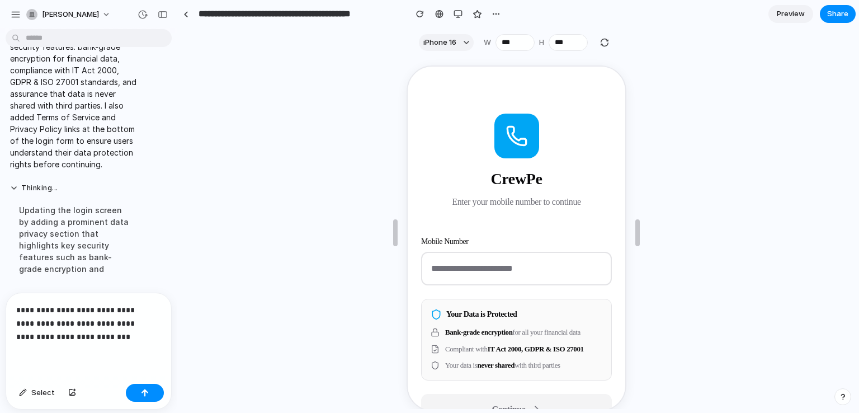
click at [97, 330] on p "**********" at bounding box center [86, 323] width 140 height 40
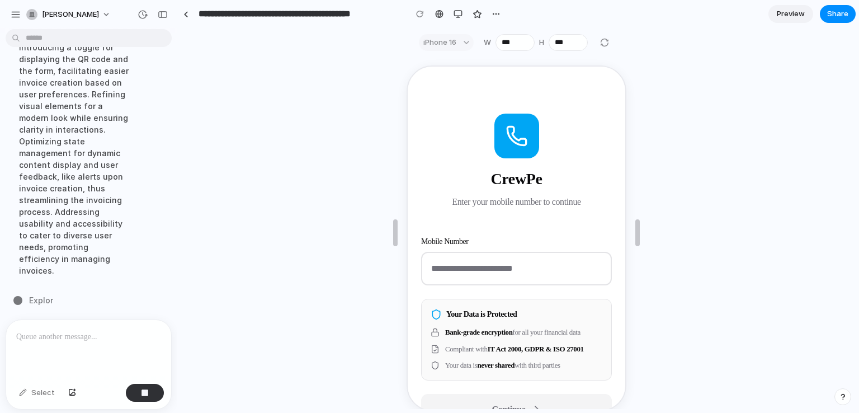
scroll to position [1568, 0]
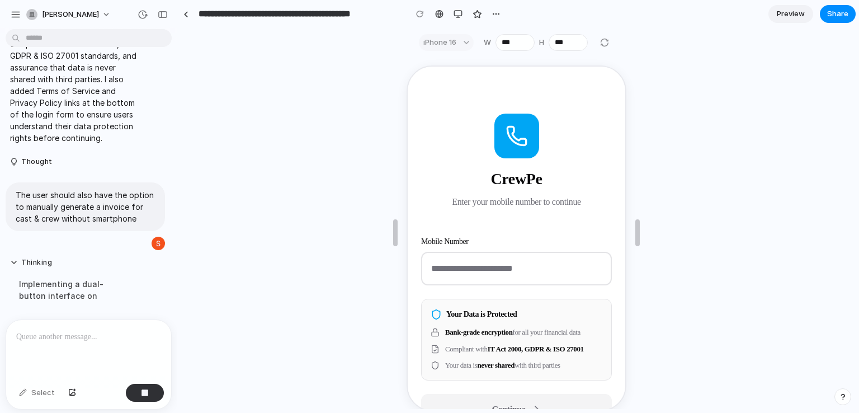
click at [447, 261] on input "tel" at bounding box center [515, 267] width 191 height 34
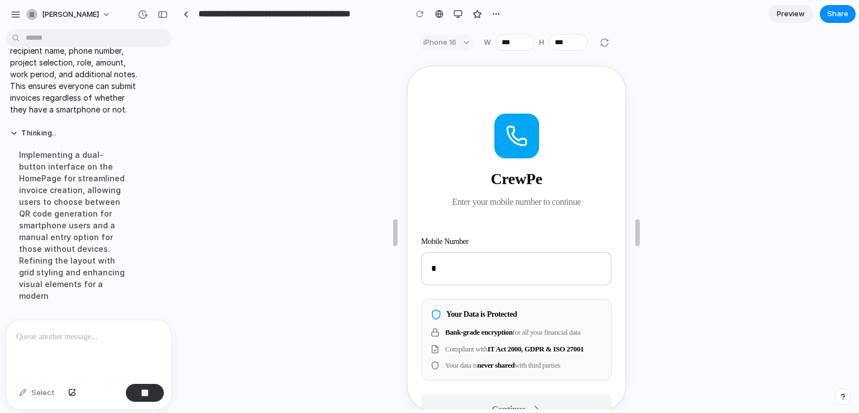
type input "**"
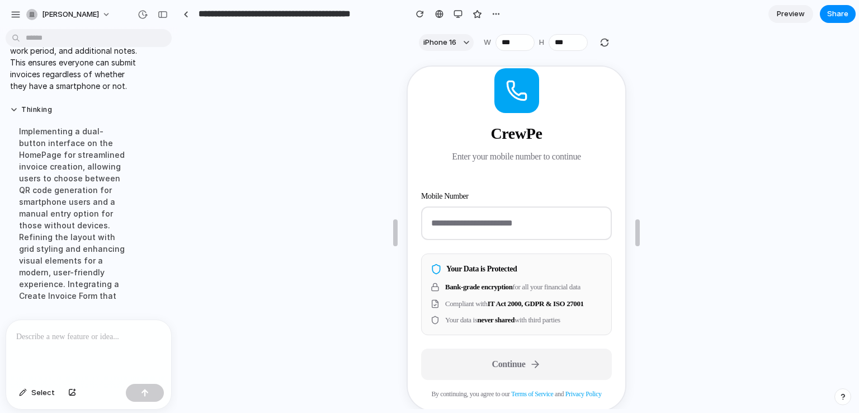
scroll to position [56, 0]
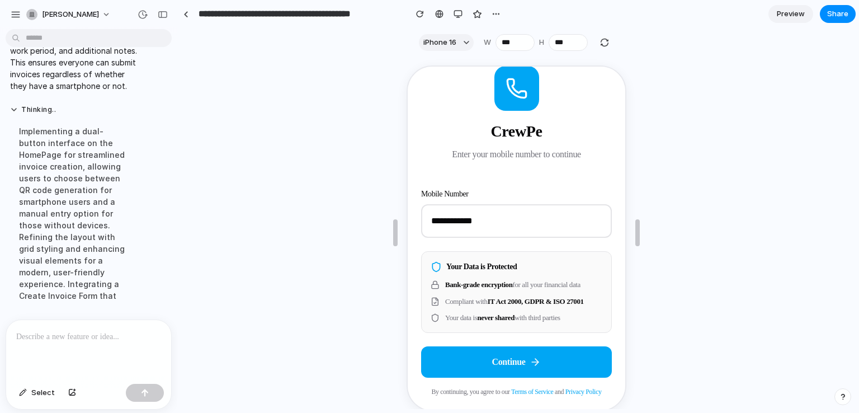
type input "**********"
click at [503, 357] on button "Continue" at bounding box center [515, 360] width 191 height 31
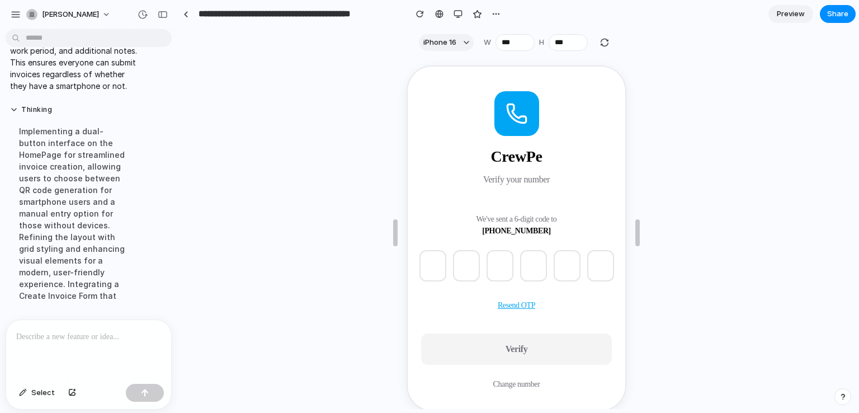
type input "*"
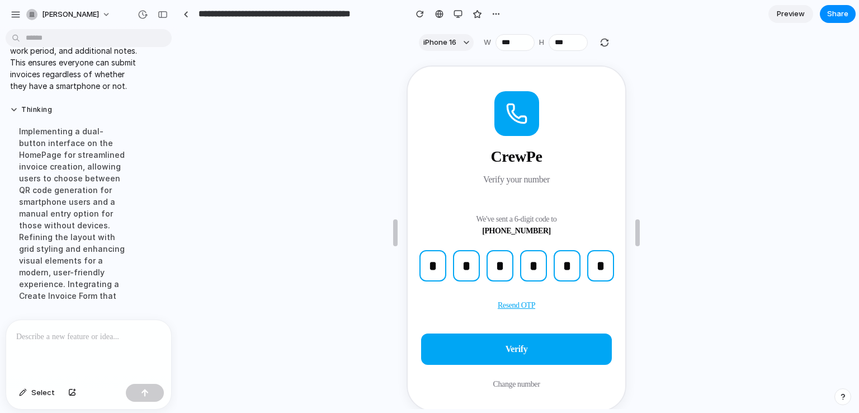
type input "*"
click at [509, 343] on span "Verify" at bounding box center [515, 348] width 22 height 10
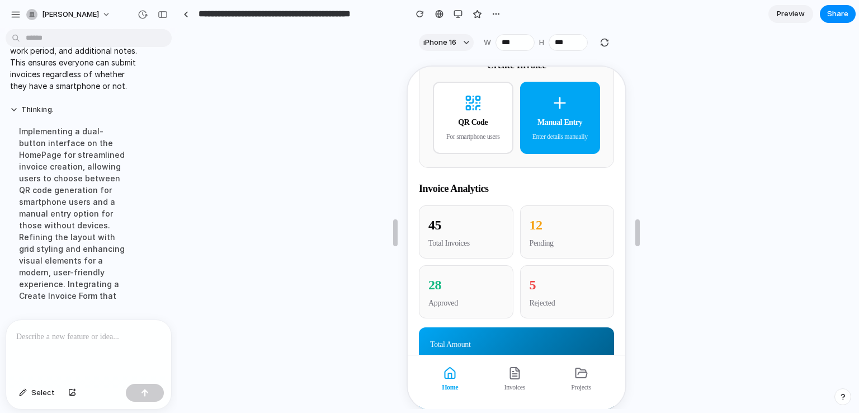
scroll to position [0, 0]
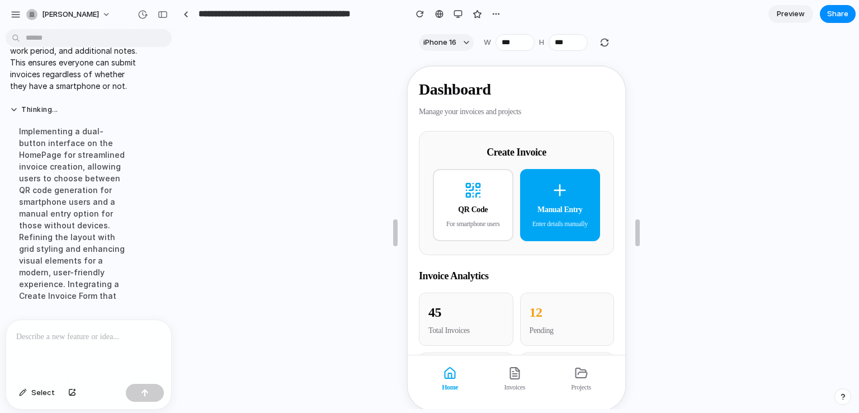
click at [558, 184] on icon at bounding box center [558, 189] width 0 height 11
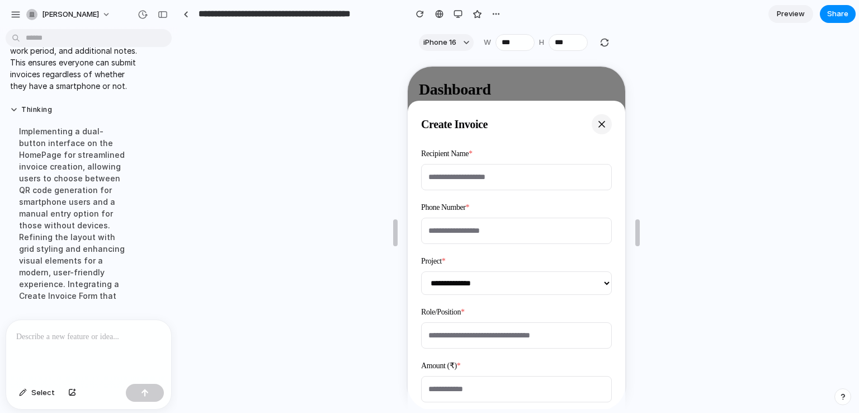
click at [598, 122] on icon at bounding box center [601, 123] width 6 height 6
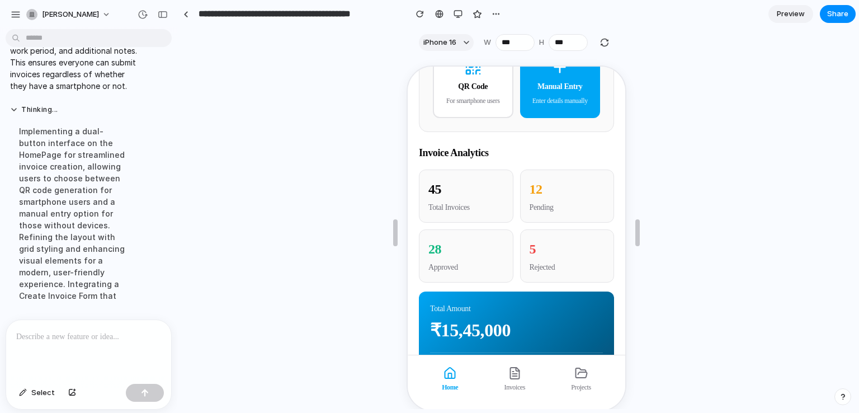
scroll to position [176, 0]
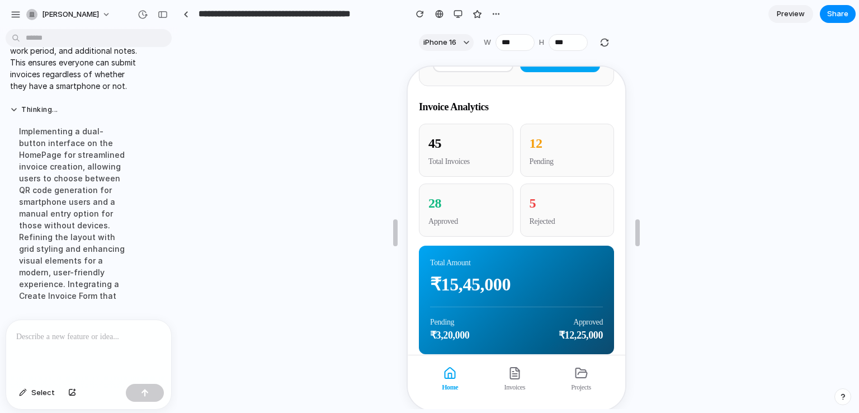
click at [512, 383] on span "Invoices" at bounding box center [513, 386] width 21 height 10
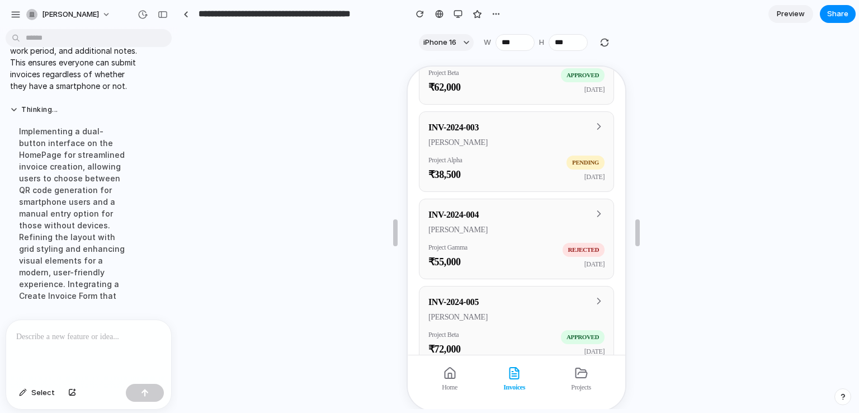
click at [443, 371] on icon at bounding box center [448, 371] width 13 height 13
